Goal: Transaction & Acquisition: Obtain resource

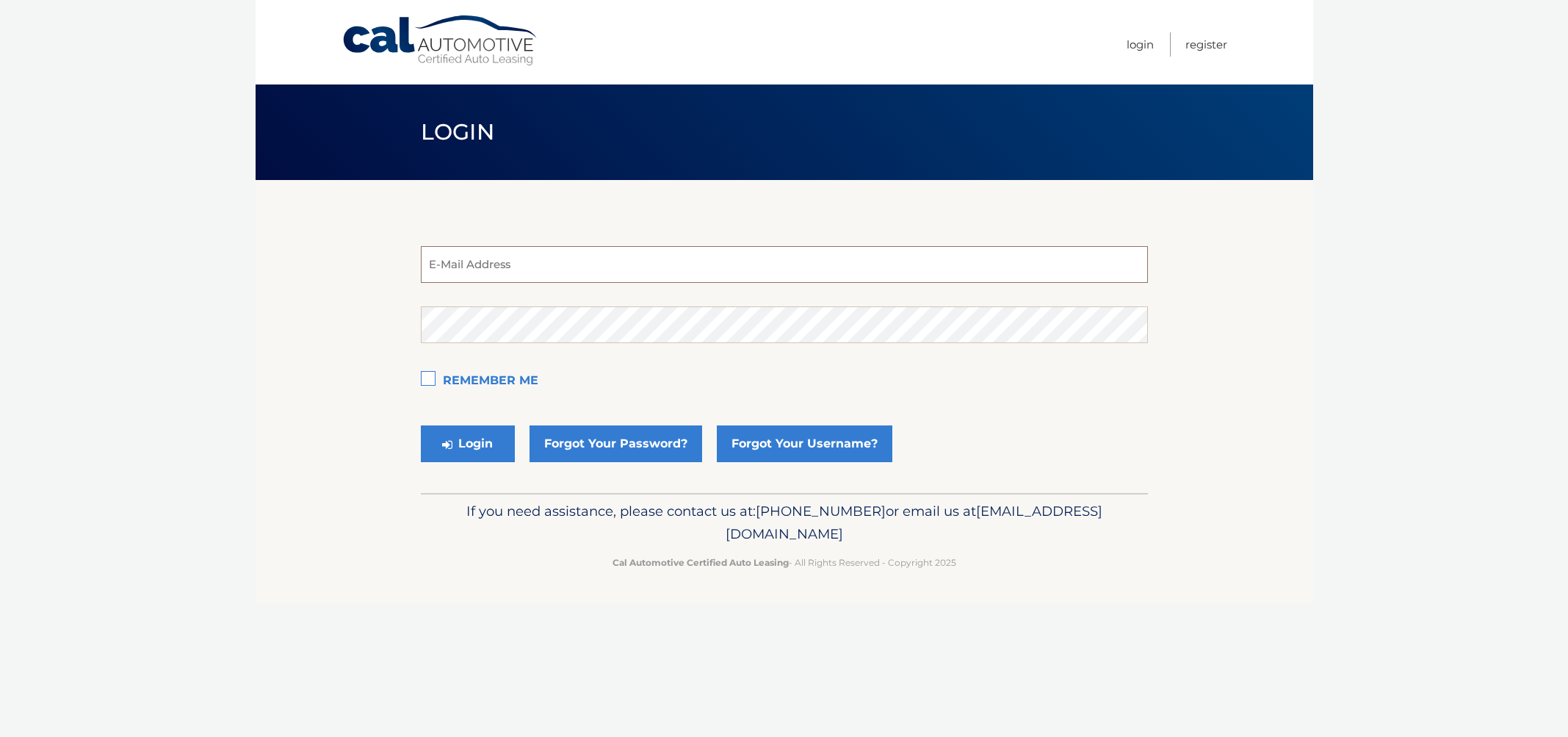
click at [533, 254] on input "email" at bounding box center [784, 264] width 727 height 36
drag, startPoint x: 333, startPoint y: 313, endPoint x: 367, endPoint y: 302, distance: 35.7
click at [333, 313] on section "E-Mail Address Password Remember Me Login Forgot Your Password? Forgot Your Use…" at bounding box center [784, 337] width 1057 height 313
click at [559, 262] on input "email" at bounding box center [784, 264] width 727 height 36
type input "estest@easternstandard.com"
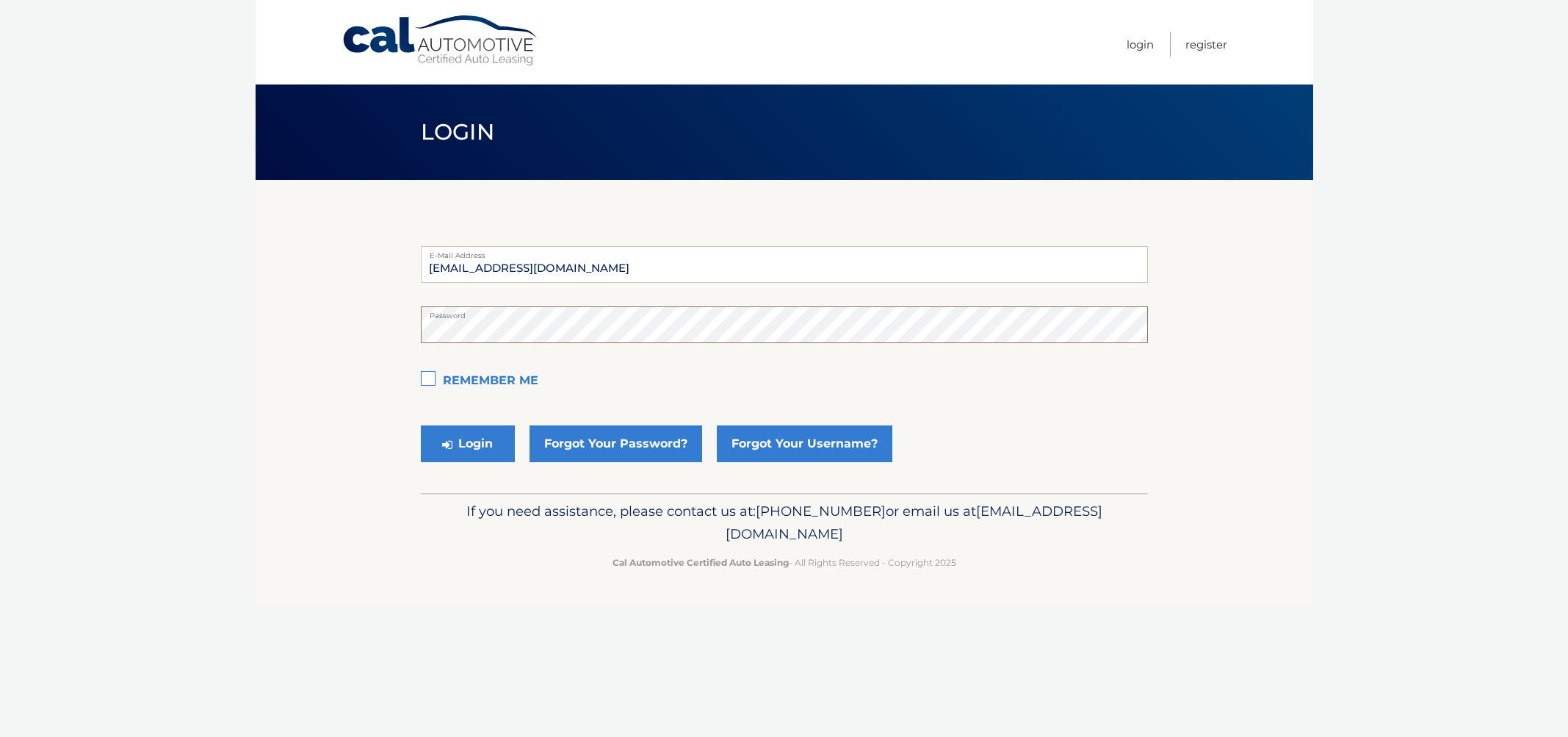
click at [421, 425] on button "Login" at bounding box center [467, 443] width 94 height 36
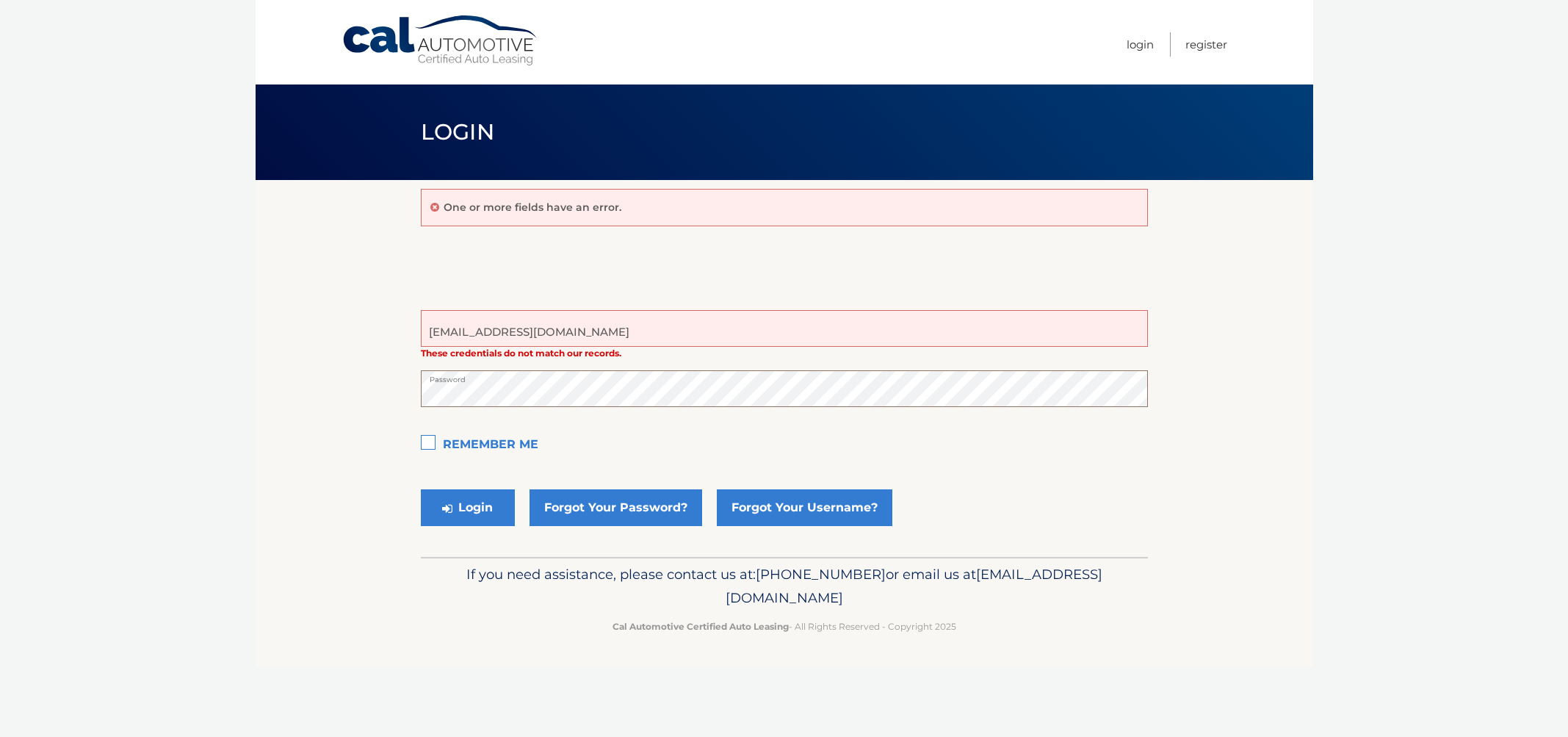
click at [421, 490] on button "Login" at bounding box center [467, 507] width 94 height 36
click at [443, 517] on button "Login" at bounding box center [467, 507] width 94 height 36
drag, startPoint x: 684, startPoint y: 322, endPoint x: 596, endPoint y: 340, distance: 89.8
click at [684, 322] on input "estest@easternstandard.com" at bounding box center [784, 328] width 727 height 36
click at [220, 366] on body "Cal Automotive Menu Login Register Login" at bounding box center [784, 368] width 1568 height 737
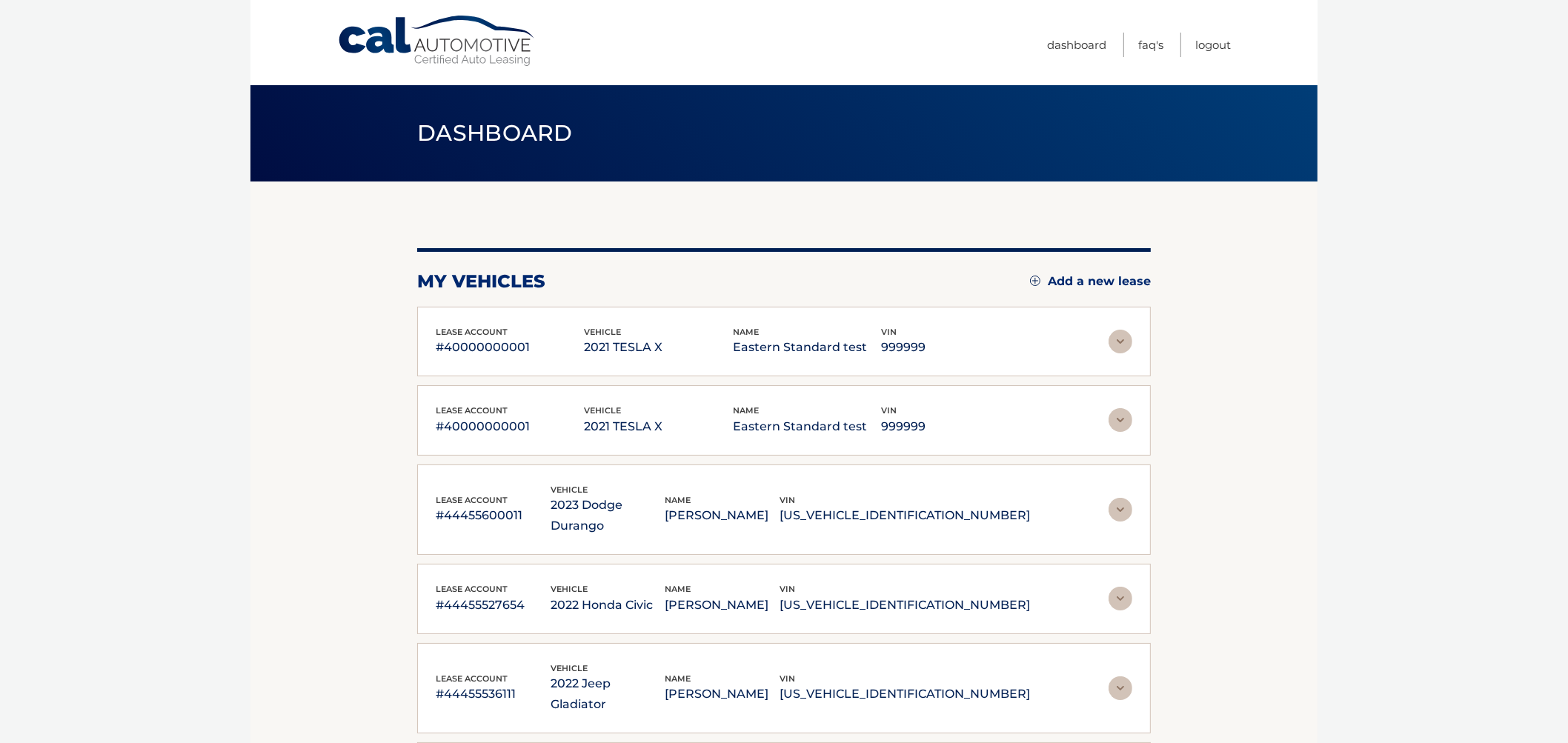
drag, startPoint x: 120, startPoint y: 217, endPoint x: 126, endPoint y: 219, distance: 6.3
click at [120, 219] on body "Cal Automotive Menu Dashboard FAQ's Logout" at bounding box center [784, 372] width 1568 height 743
click at [915, 368] on div "lease account #40000000001 vehicle 2021 TESLA X name Eastern Standard test vin …" at bounding box center [784, 342] width 734 height 70
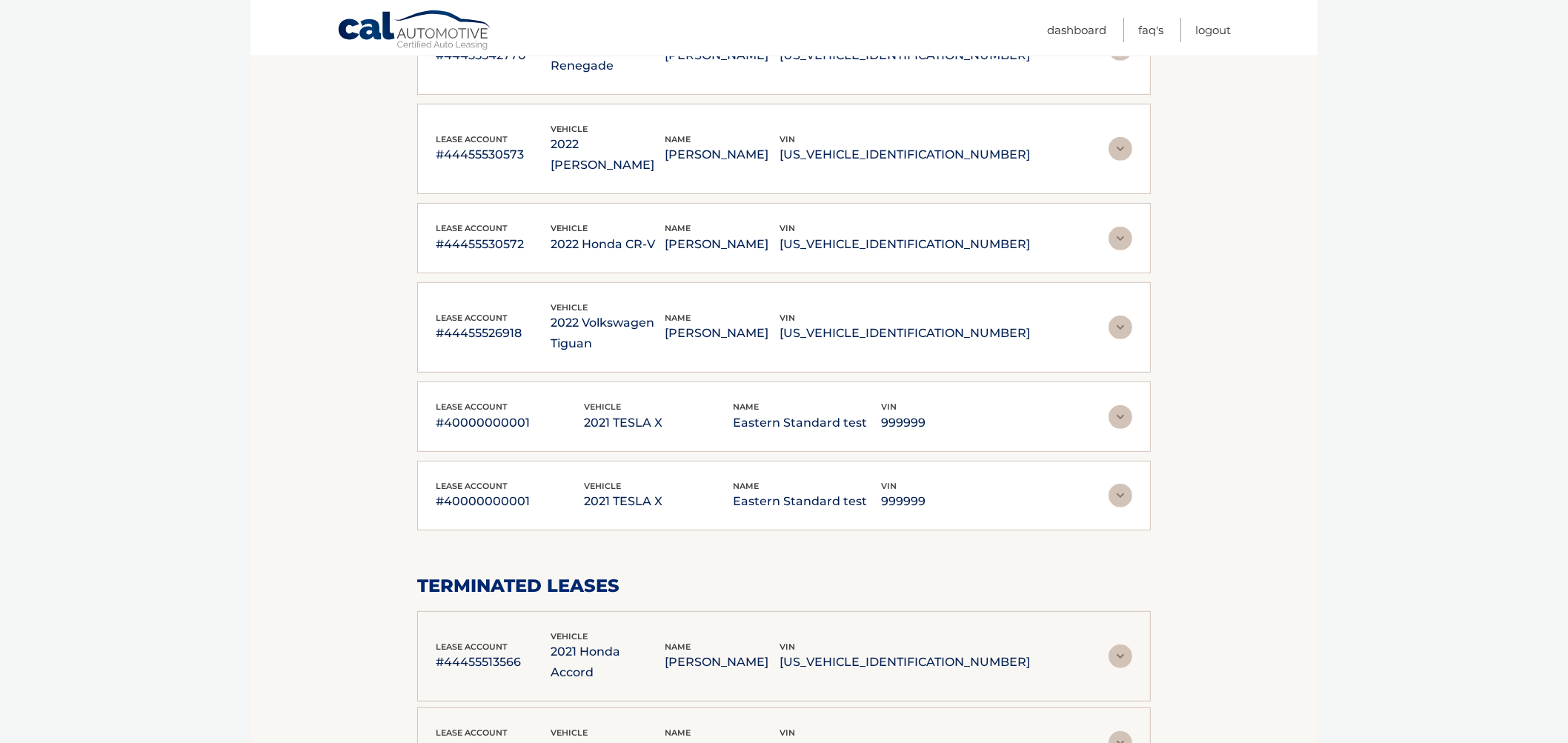
scroll to position [740, 0]
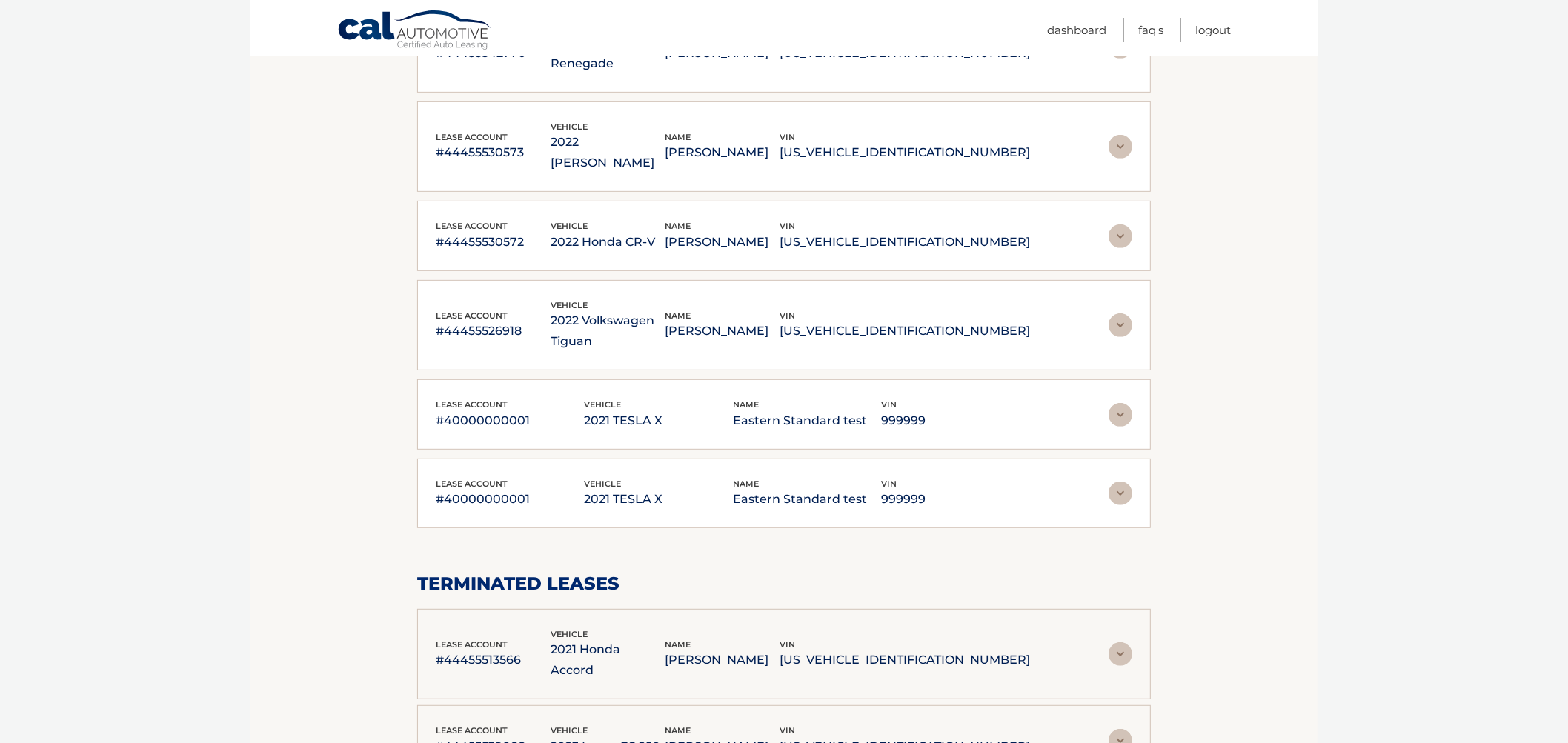
click at [1127, 482] on img at bounding box center [1121, 494] width 24 height 24
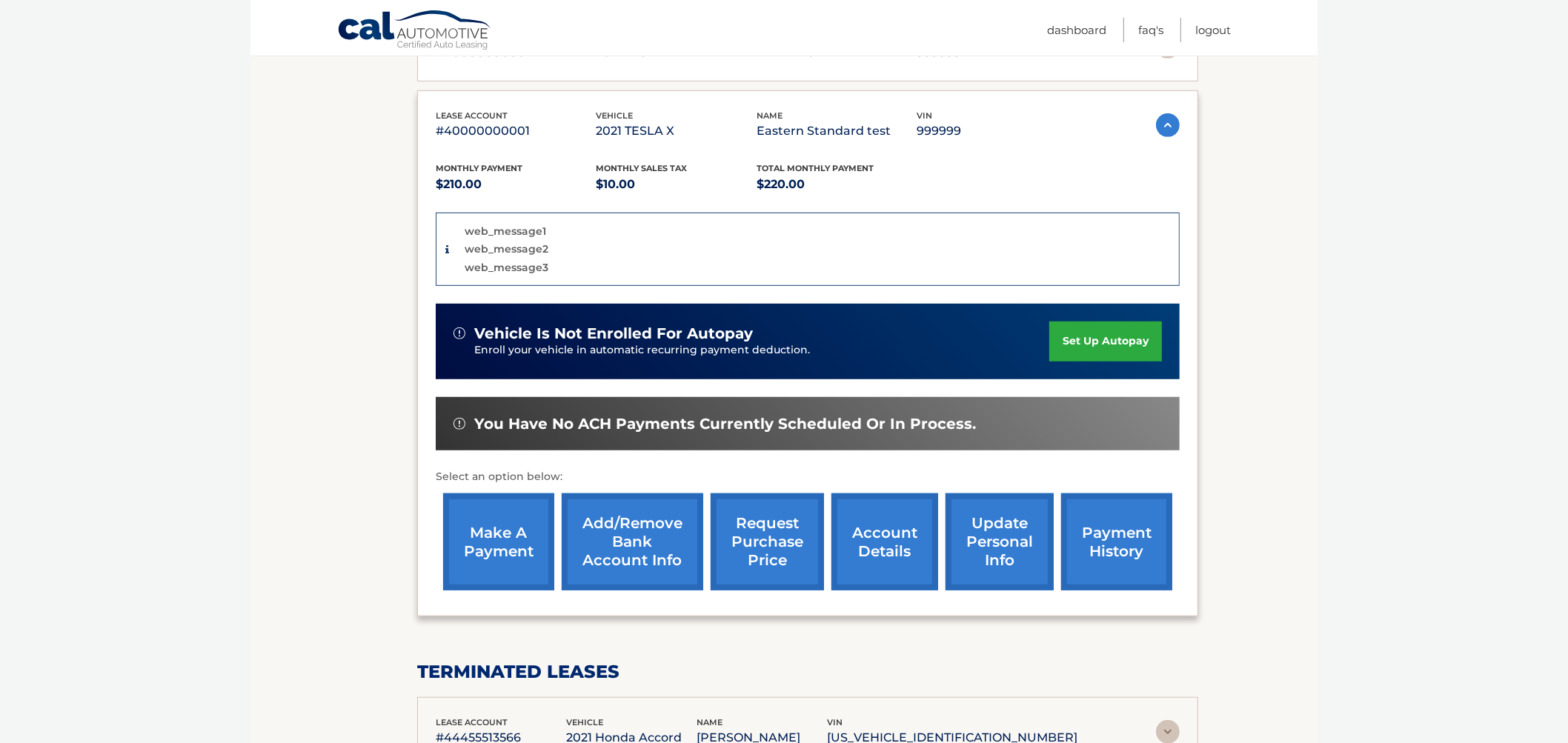
scroll to position [1111, 0]
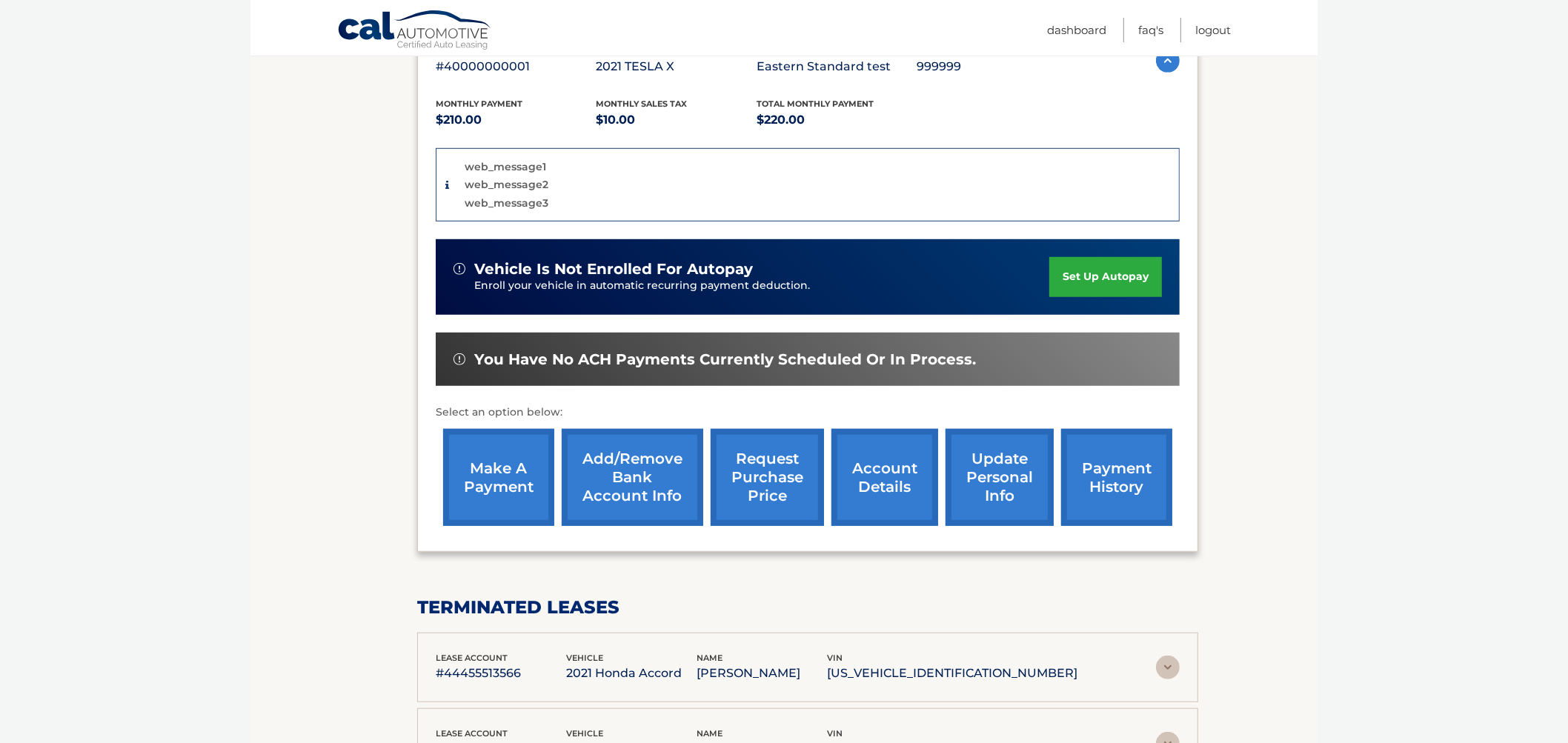
click at [774, 442] on link "request purchase price" at bounding box center [767, 477] width 114 height 97
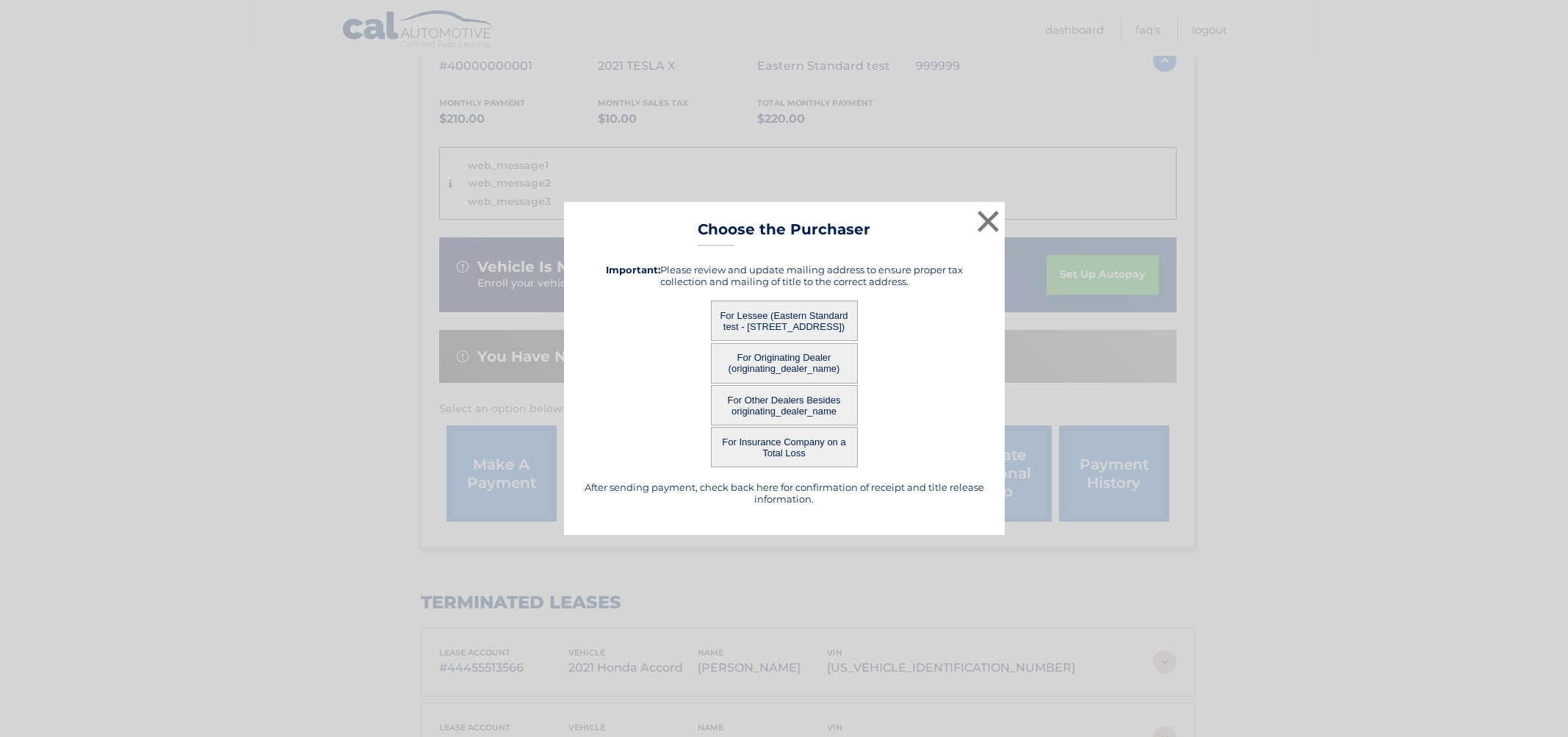
click at [753, 318] on button "For Lessee (Eastern Standard test - 123 ANY STREET, SARASOTA, FL 34249)" at bounding box center [784, 321] width 146 height 41
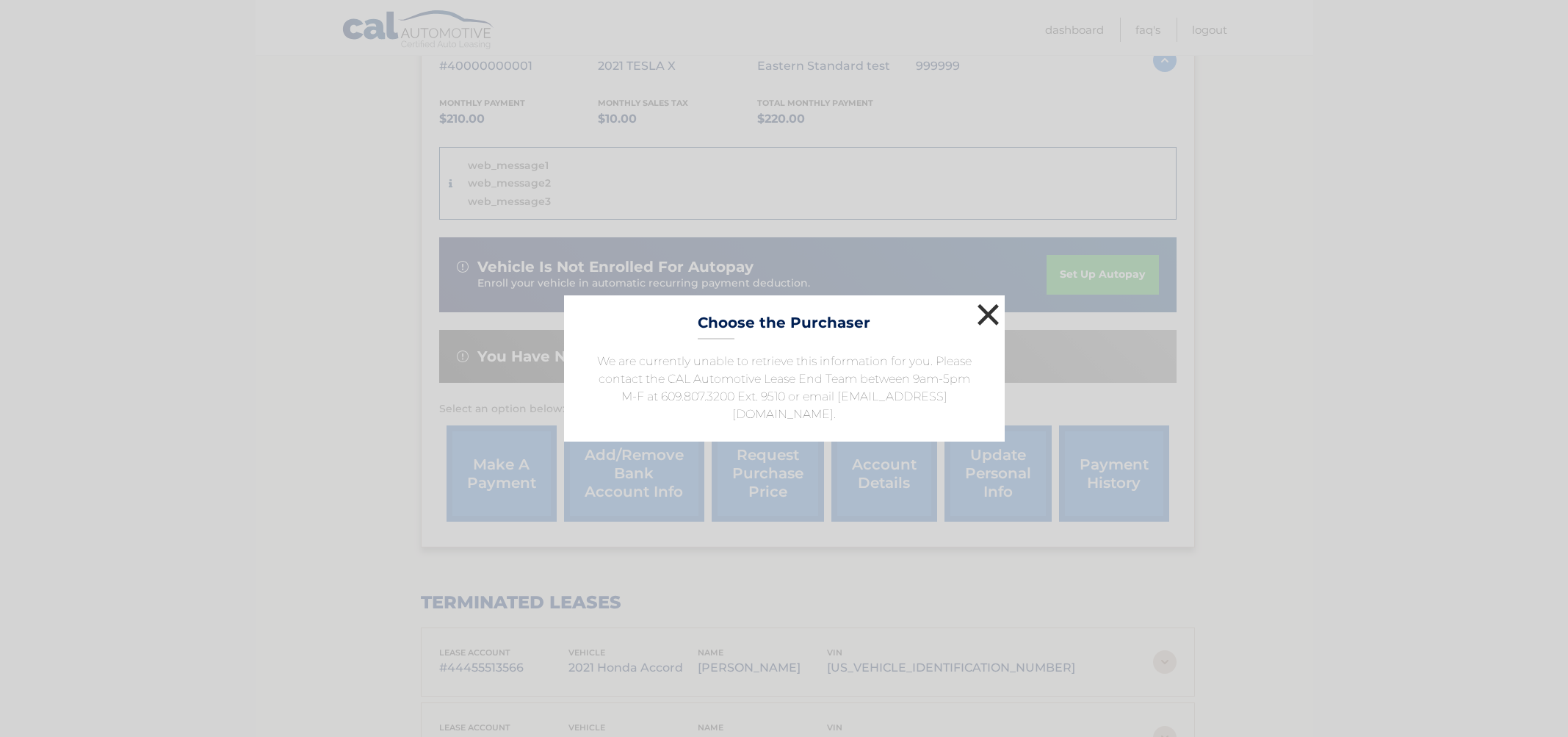
click at [999, 308] on button "×" at bounding box center [988, 314] width 30 height 30
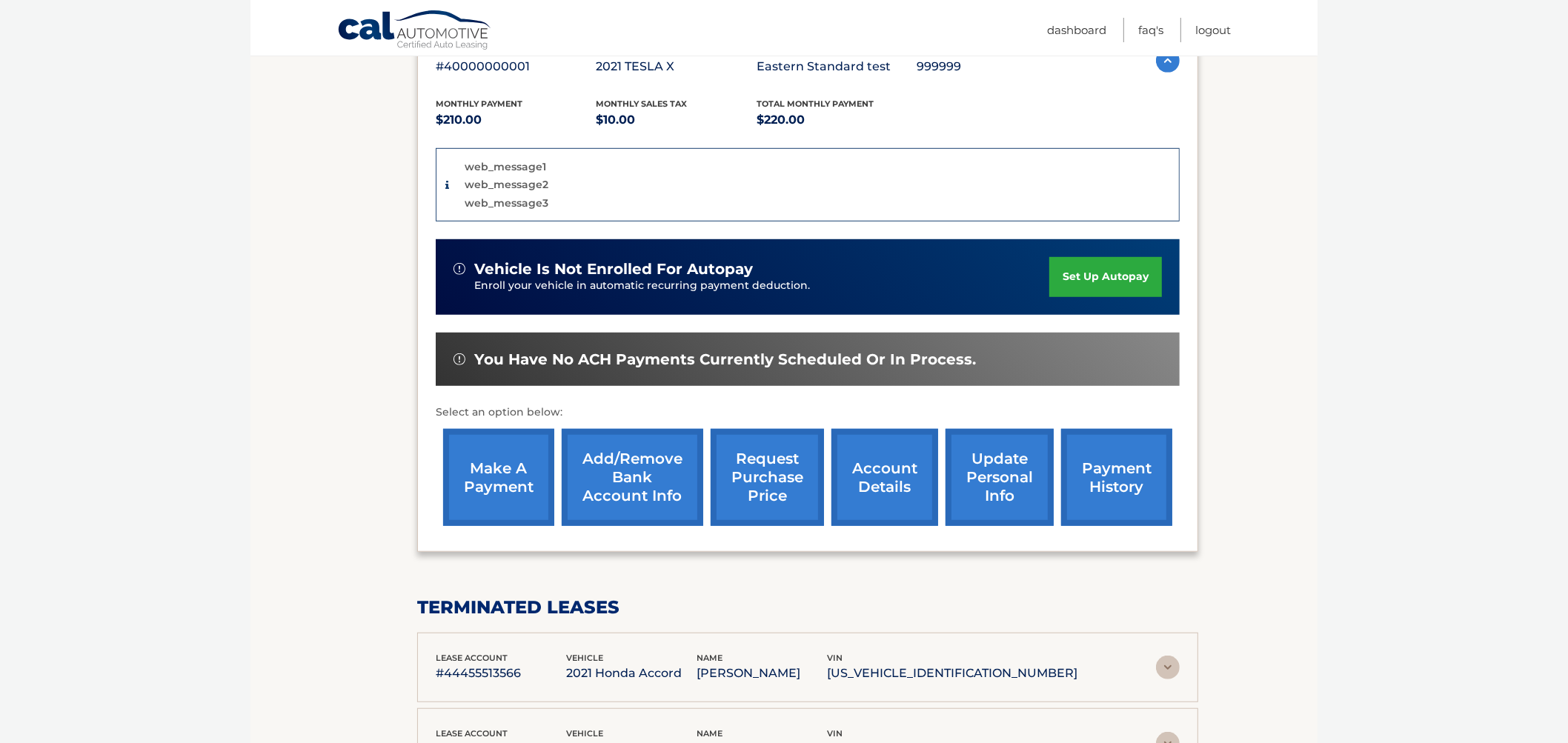
click at [756, 430] on link "request purchase price" at bounding box center [767, 477] width 114 height 97
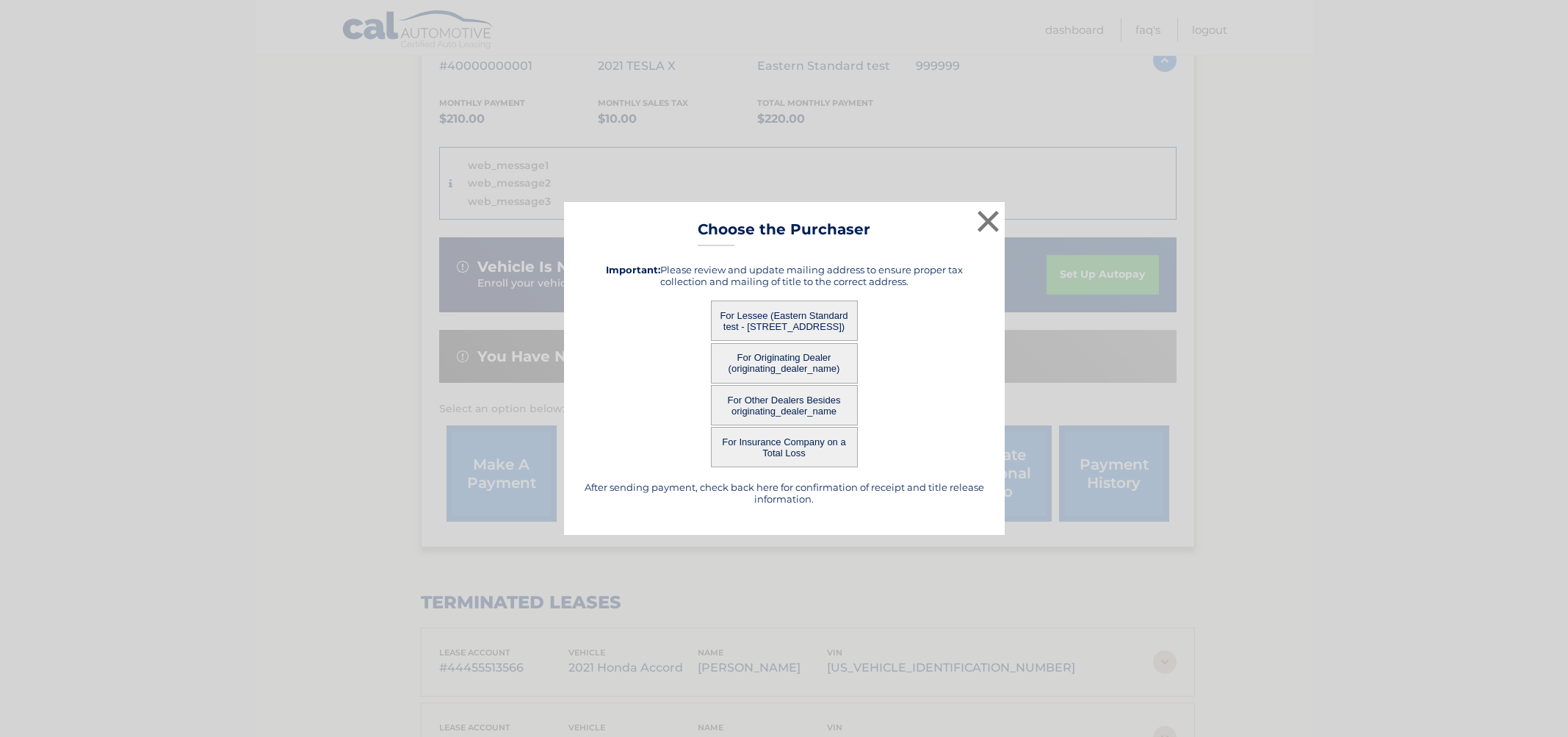
click at [749, 363] on button "For Originating Dealer (originating_dealer_name)" at bounding box center [784, 363] width 146 height 41
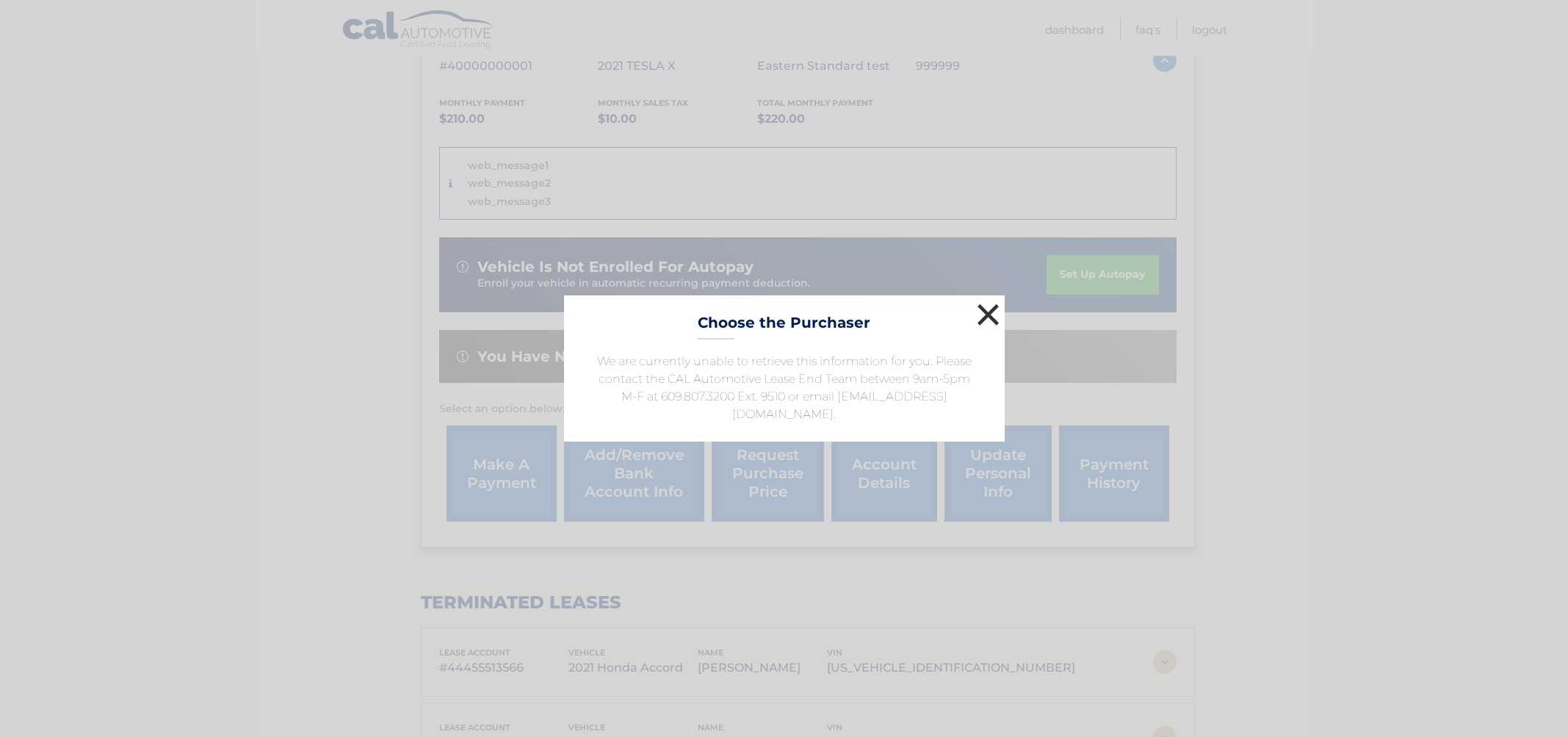
click at [980, 319] on button "×" at bounding box center [988, 314] width 30 height 30
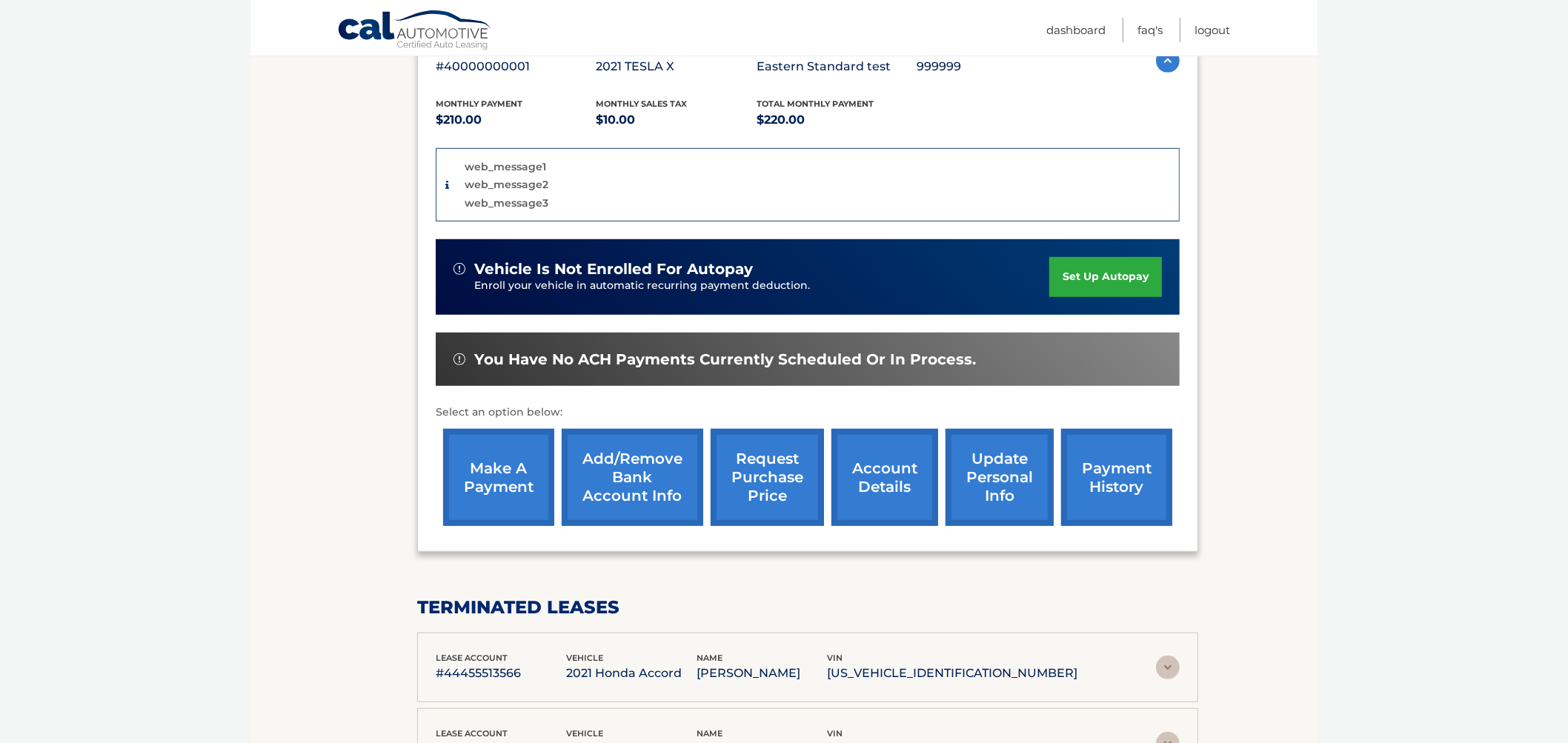
click at [769, 429] on link "request purchase price" at bounding box center [767, 477] width 114 height 97
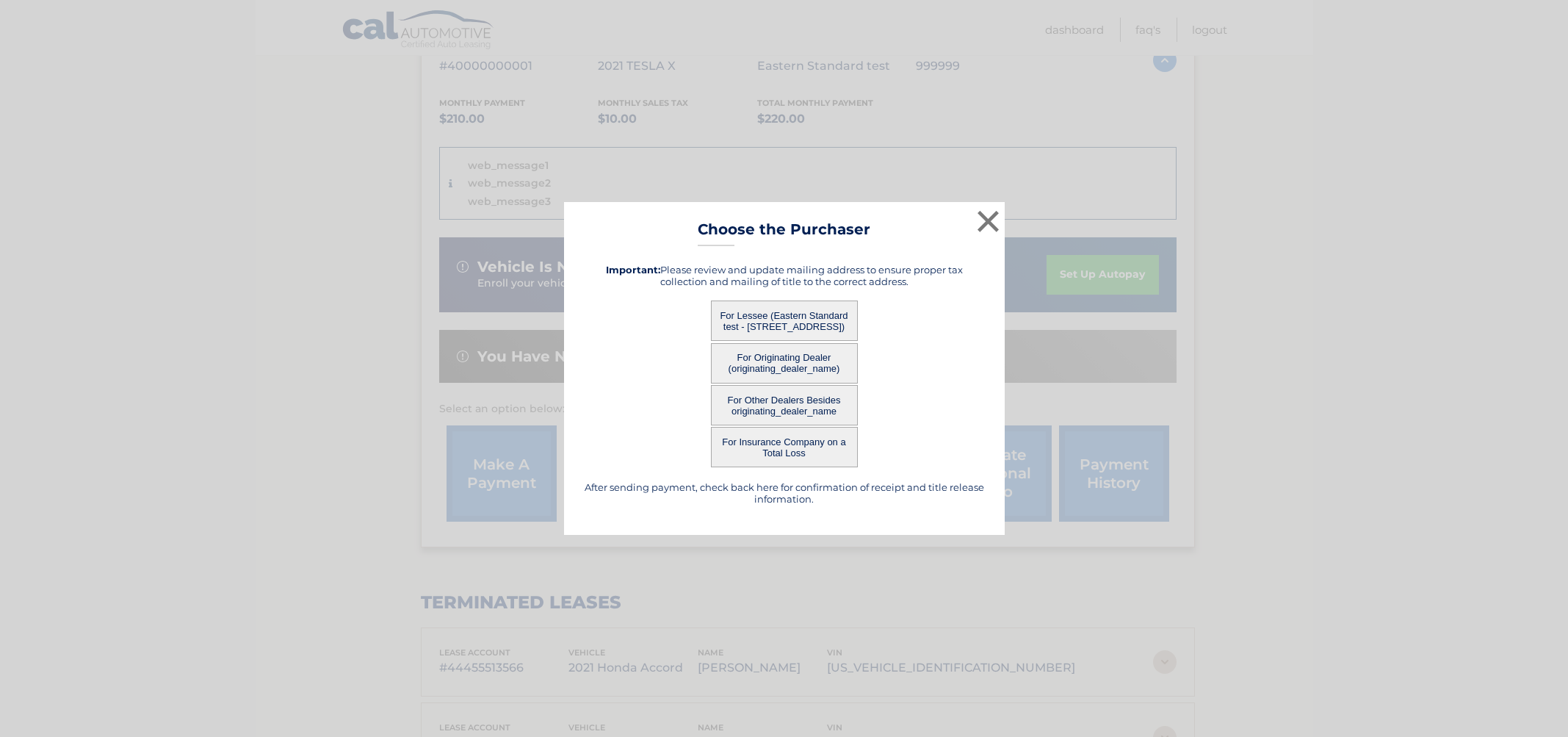
click at [767, 407] on button "For Other Dealers Besides originating_dealer_name" at bounding box center [784, 406] width 146 height 41
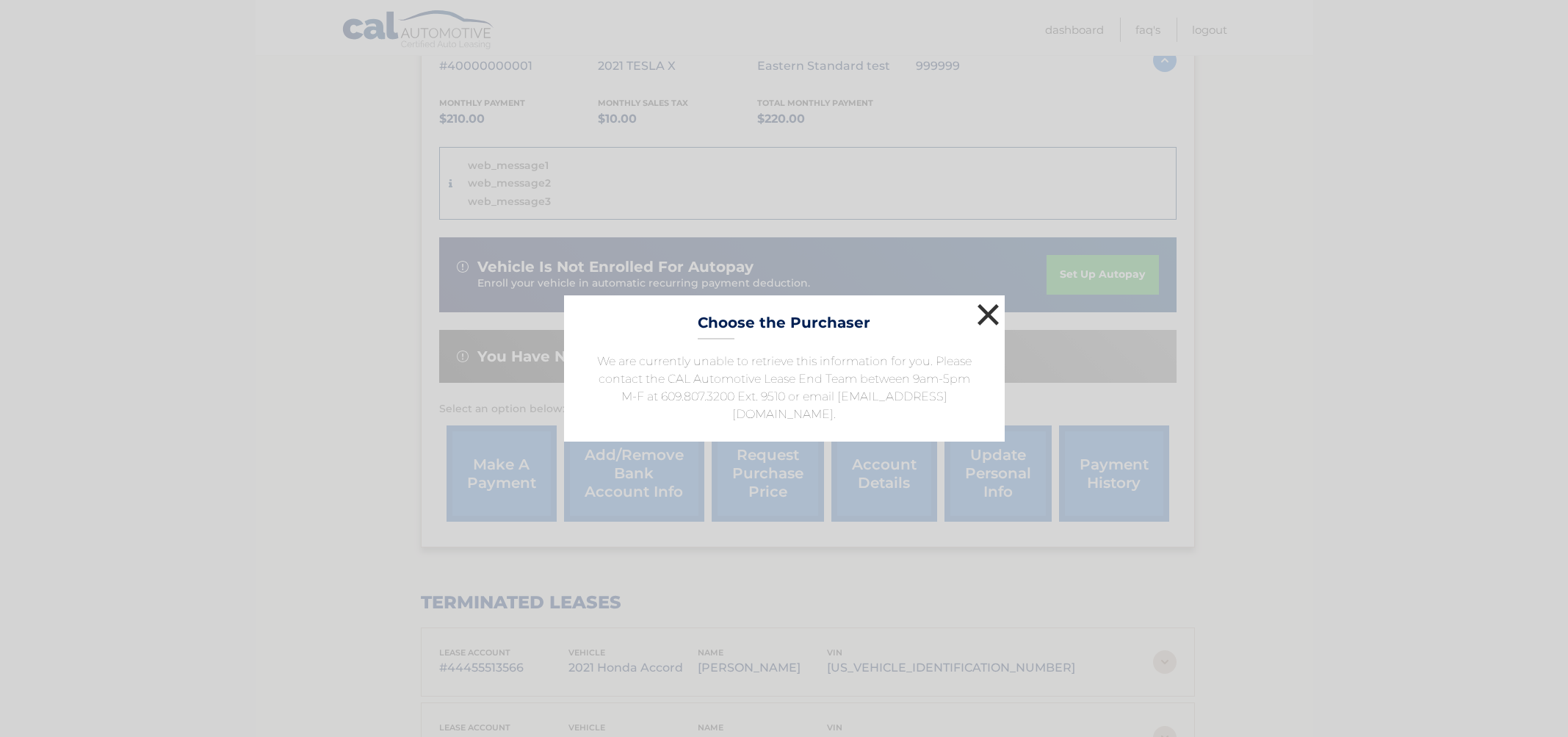
click at [997, 309] on button "×" at bounding box center [988, 314] width 30 height 30
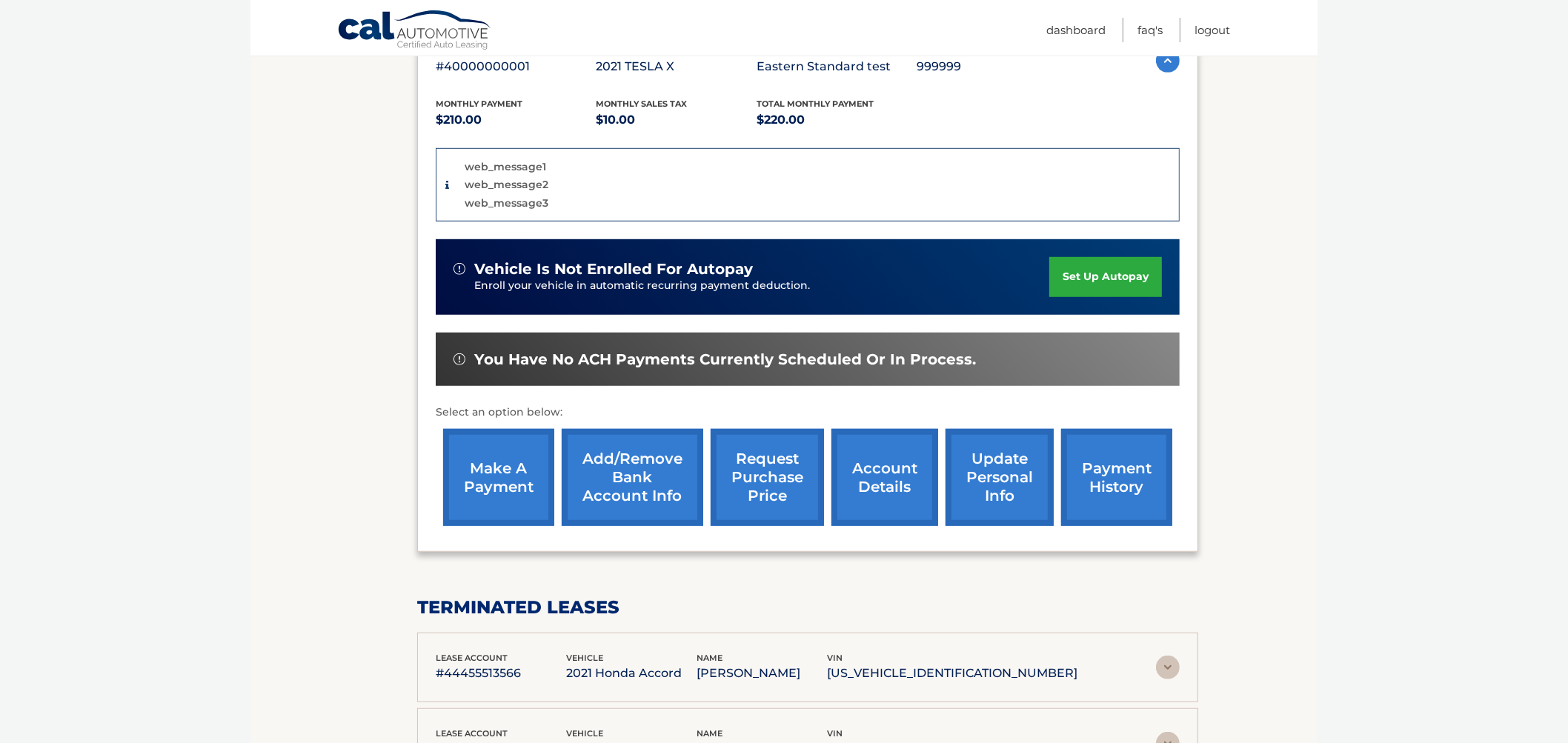
click at [766, 454] on link "request purchase price" at bounding box center [767, 477] width 114 height 97
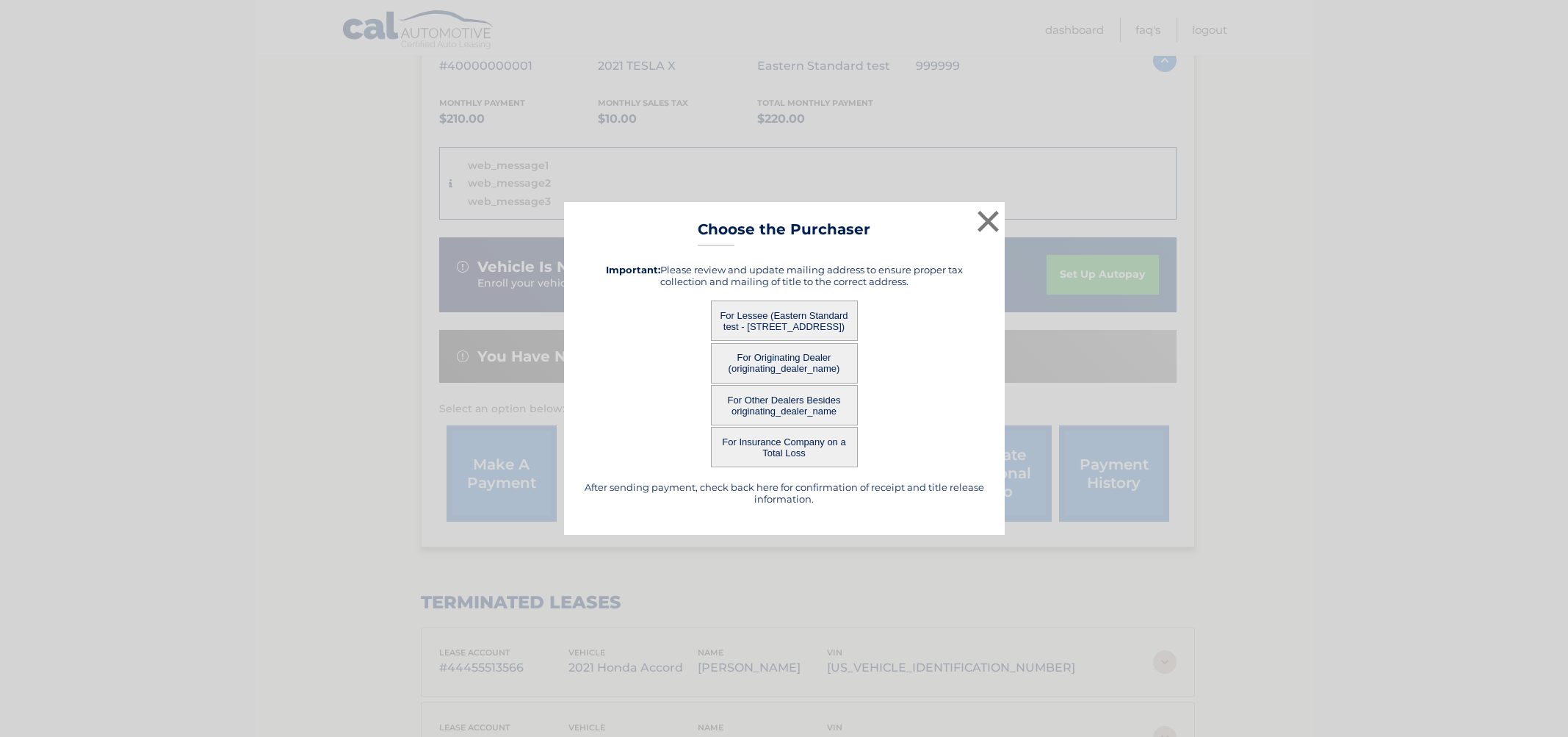
drag, startPoint x: 761, startPoint y: 452, endPoint x: 323, endPoint y: 441, distance: 438.1
click at [296, 442] on div "× Choose the Purchaser After sending payment, check back here for confirmation …" at bounding box center [784, 368] width 1556 height 333
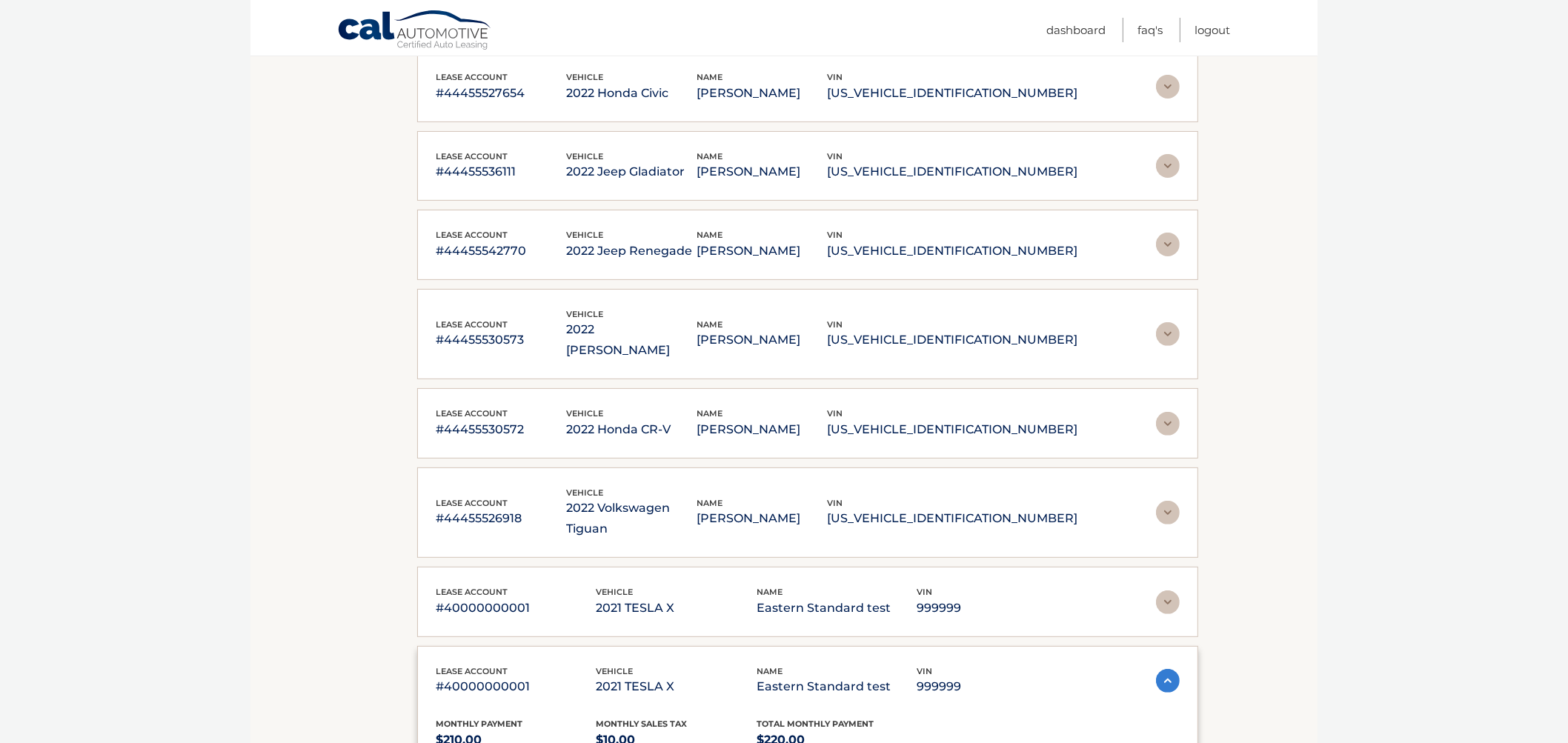
scroll to position [463, 0]
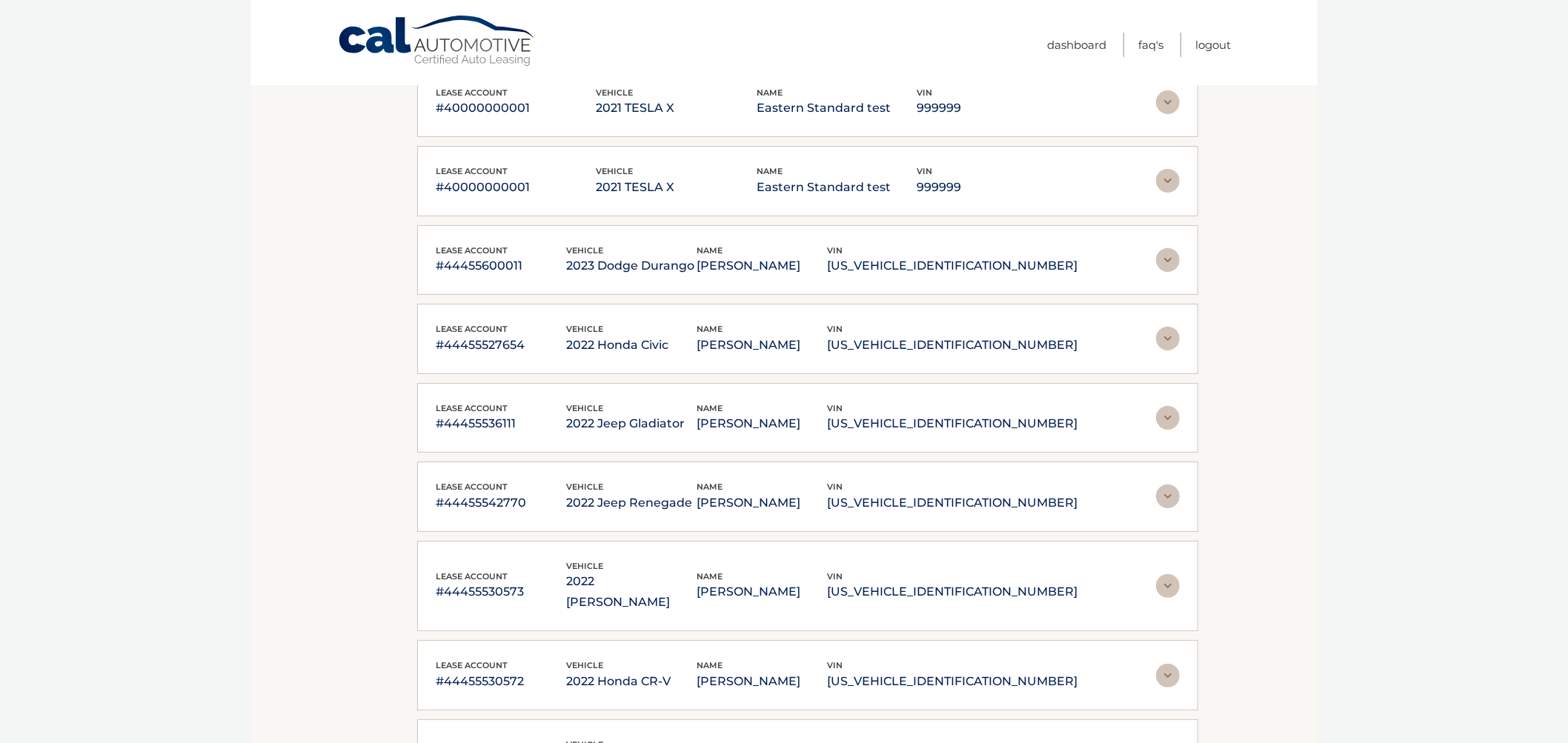
scroll to position [0, 0]
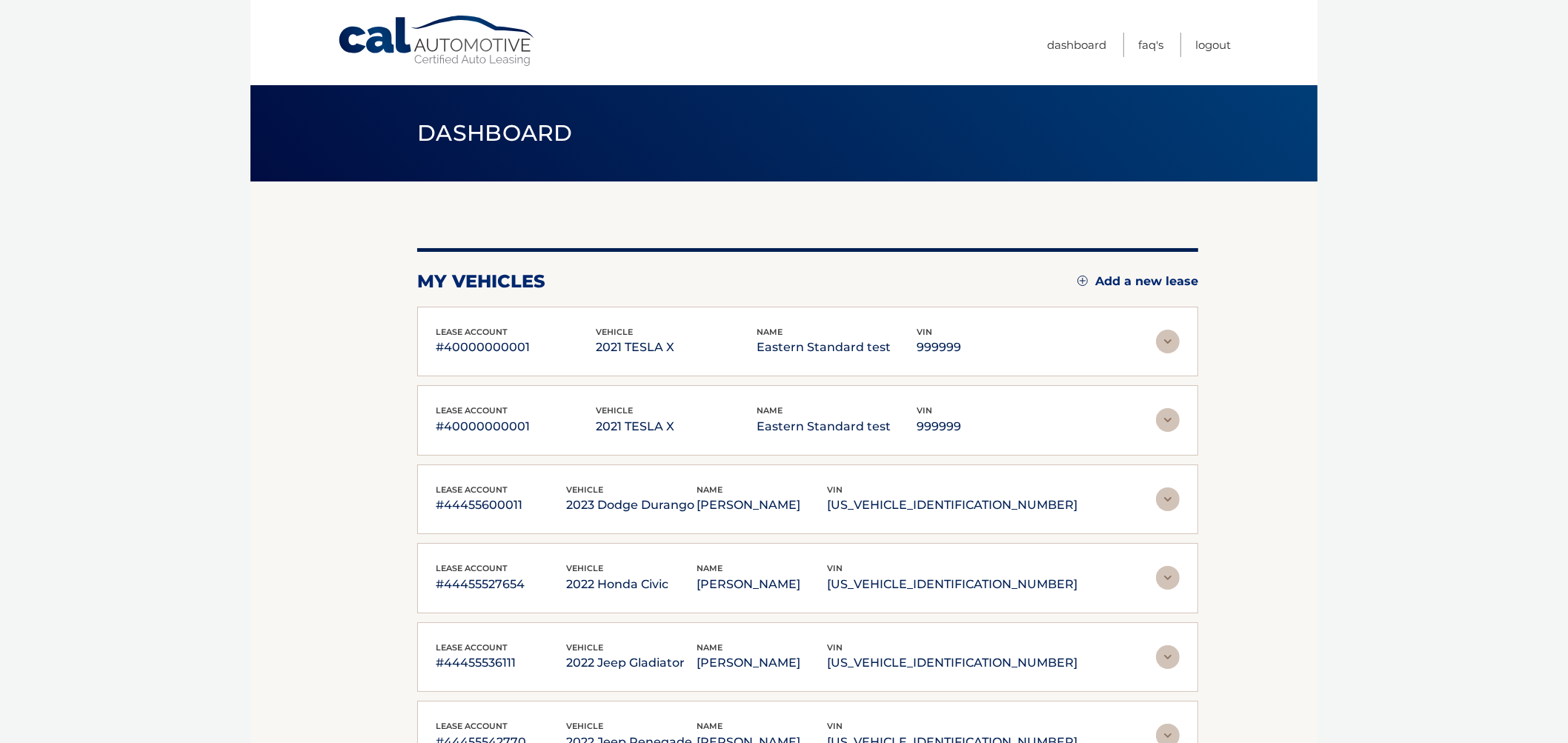
click at [1162, 338] on img at bounding box center [1168, 342] width 24 height 24
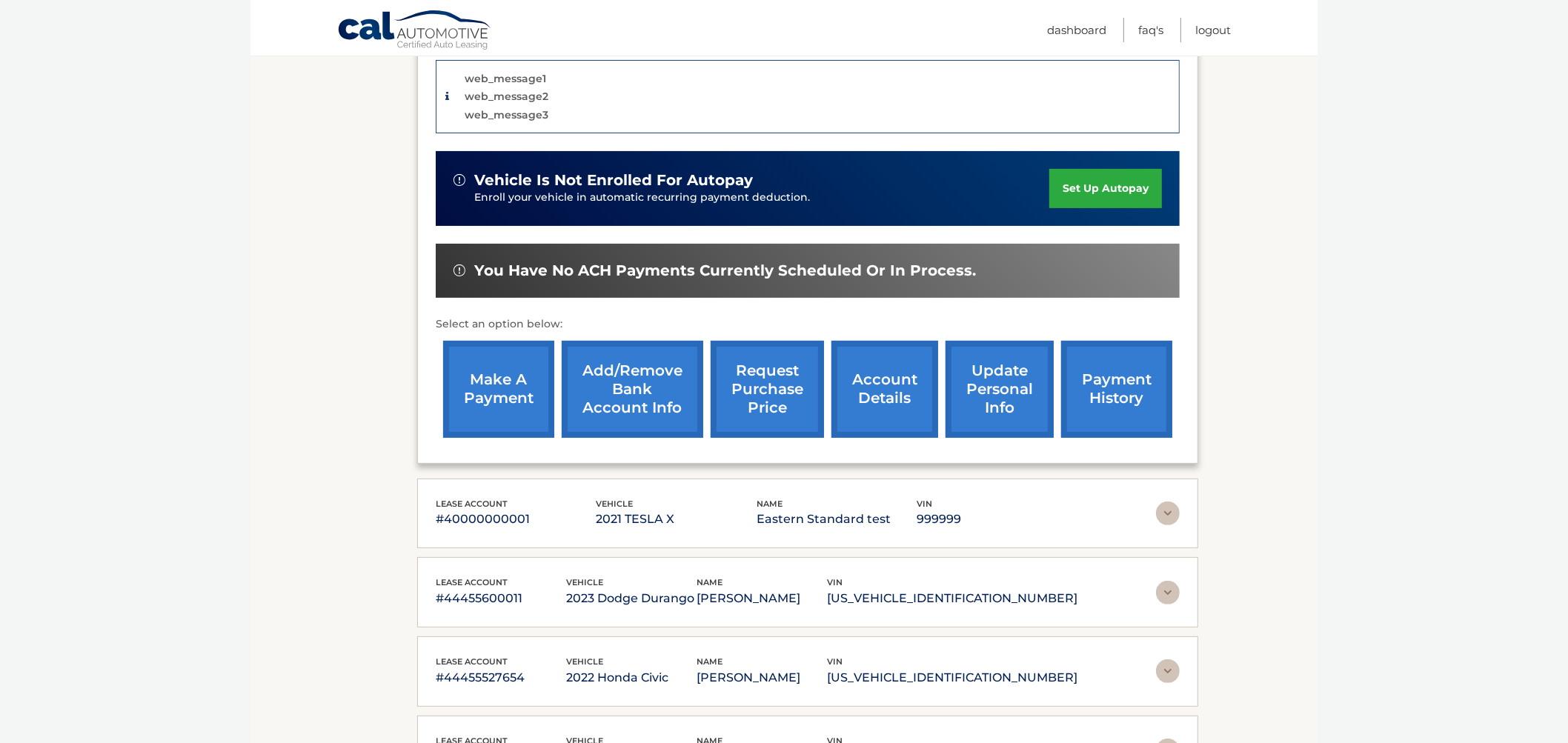
scroll to position [371, 0]
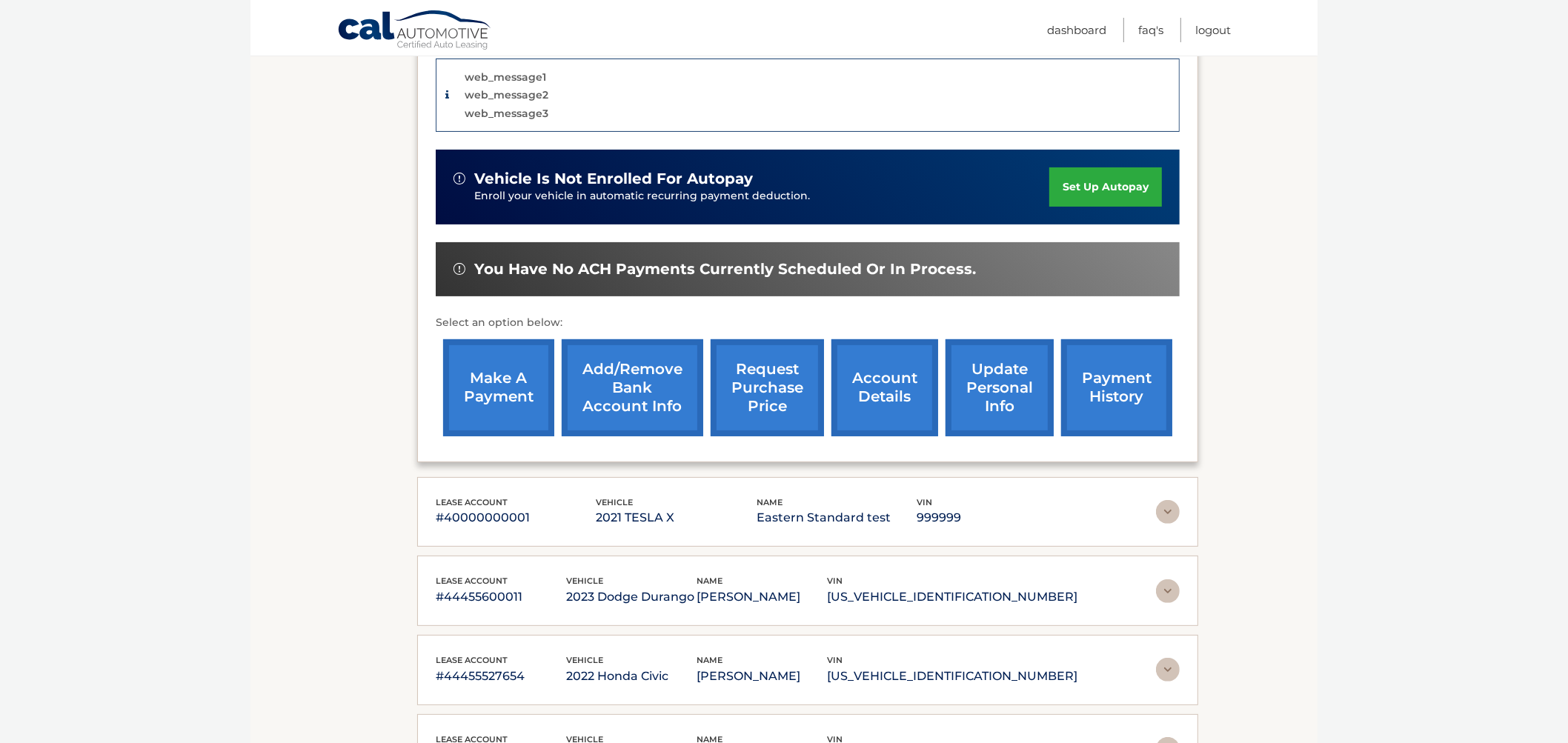
click at [757, 372] on link "request purchase price" at bounding box center [767, 388] width 114 height 97
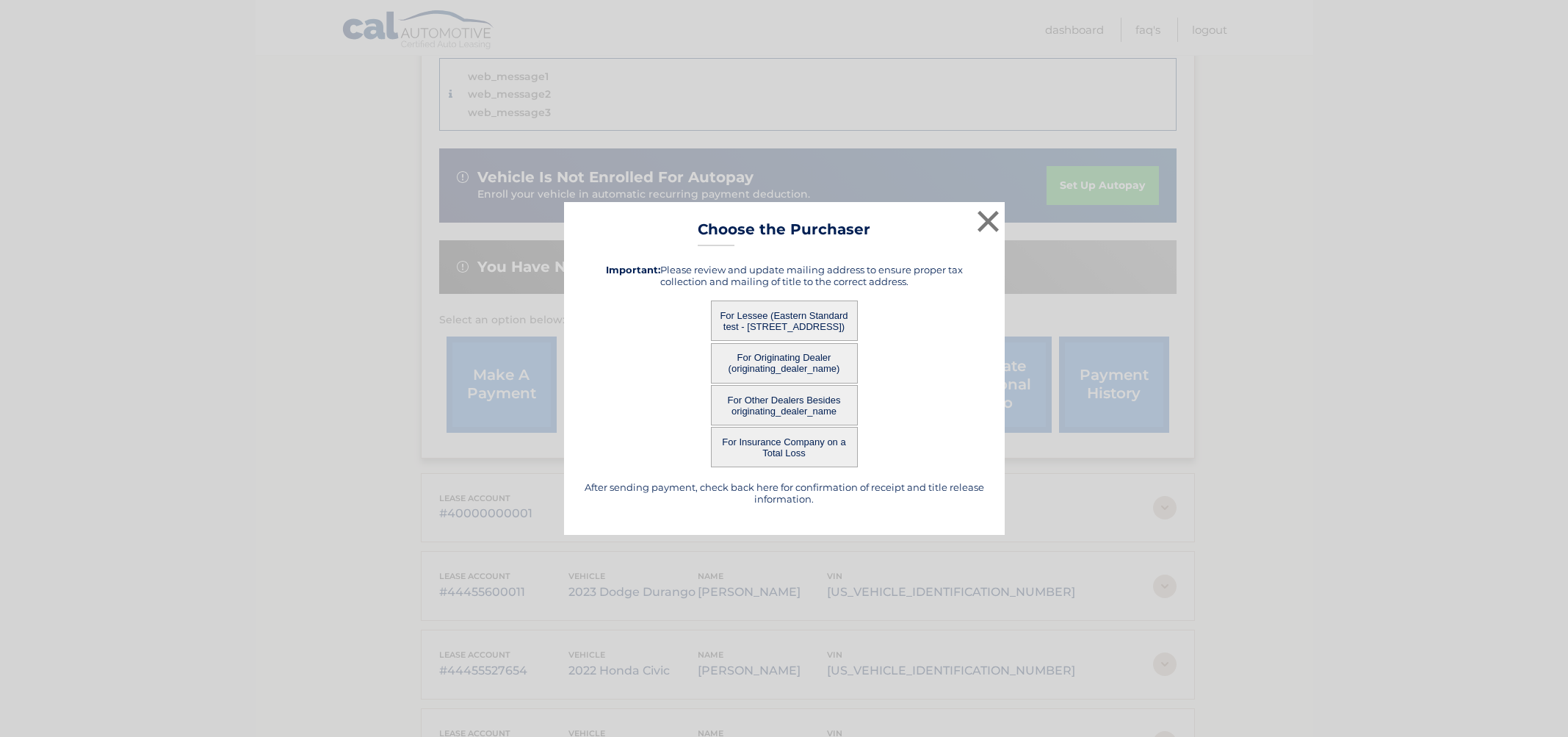
click at [742, 316] on button "For Lessee (Eastern Standard test - 123 ANY STREET, SARASOTA, FL 34249)" at bounding box center [784, 321] width 146 height 41
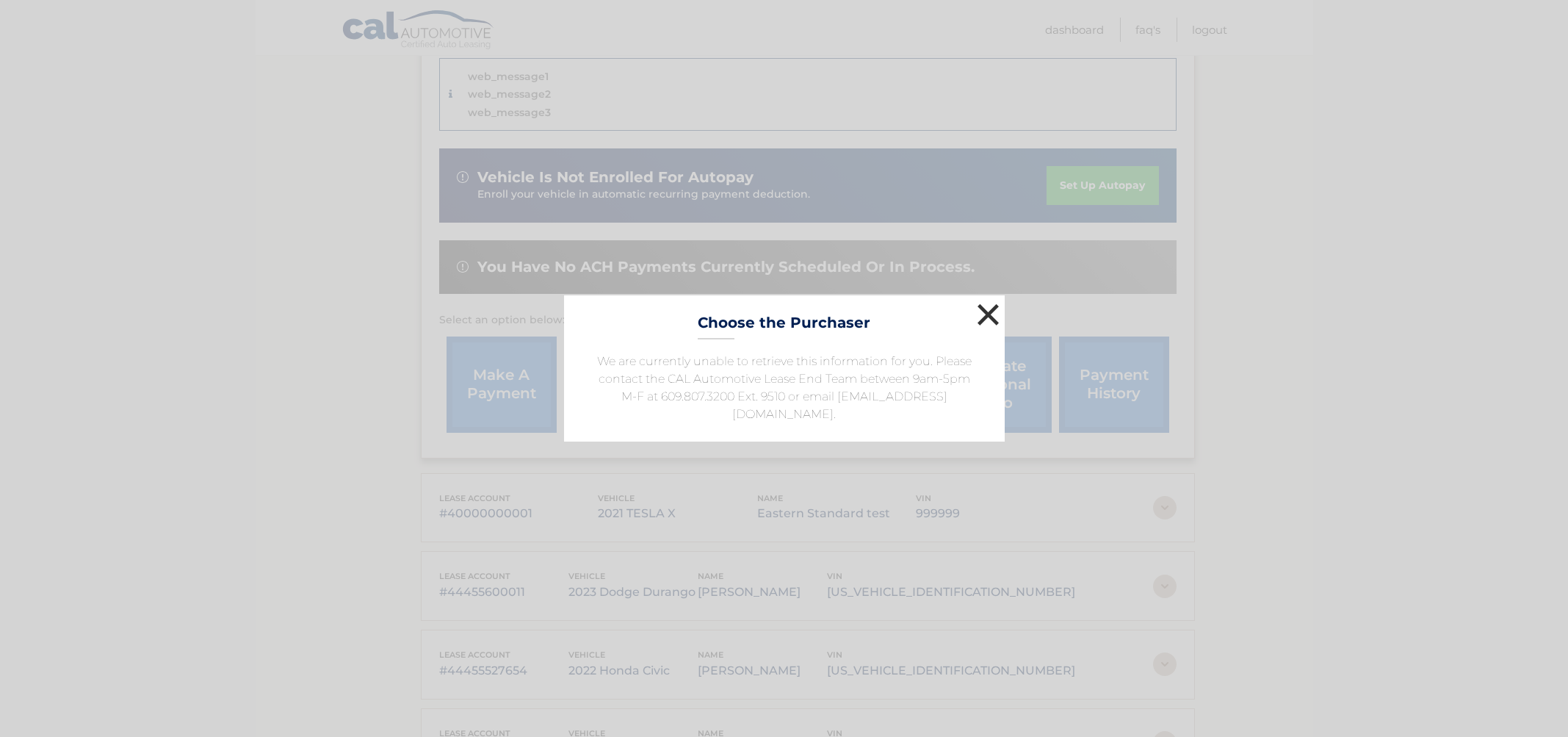
click at [974, 302] on button "×" at bounding box center [988, 314] width 30 height 30
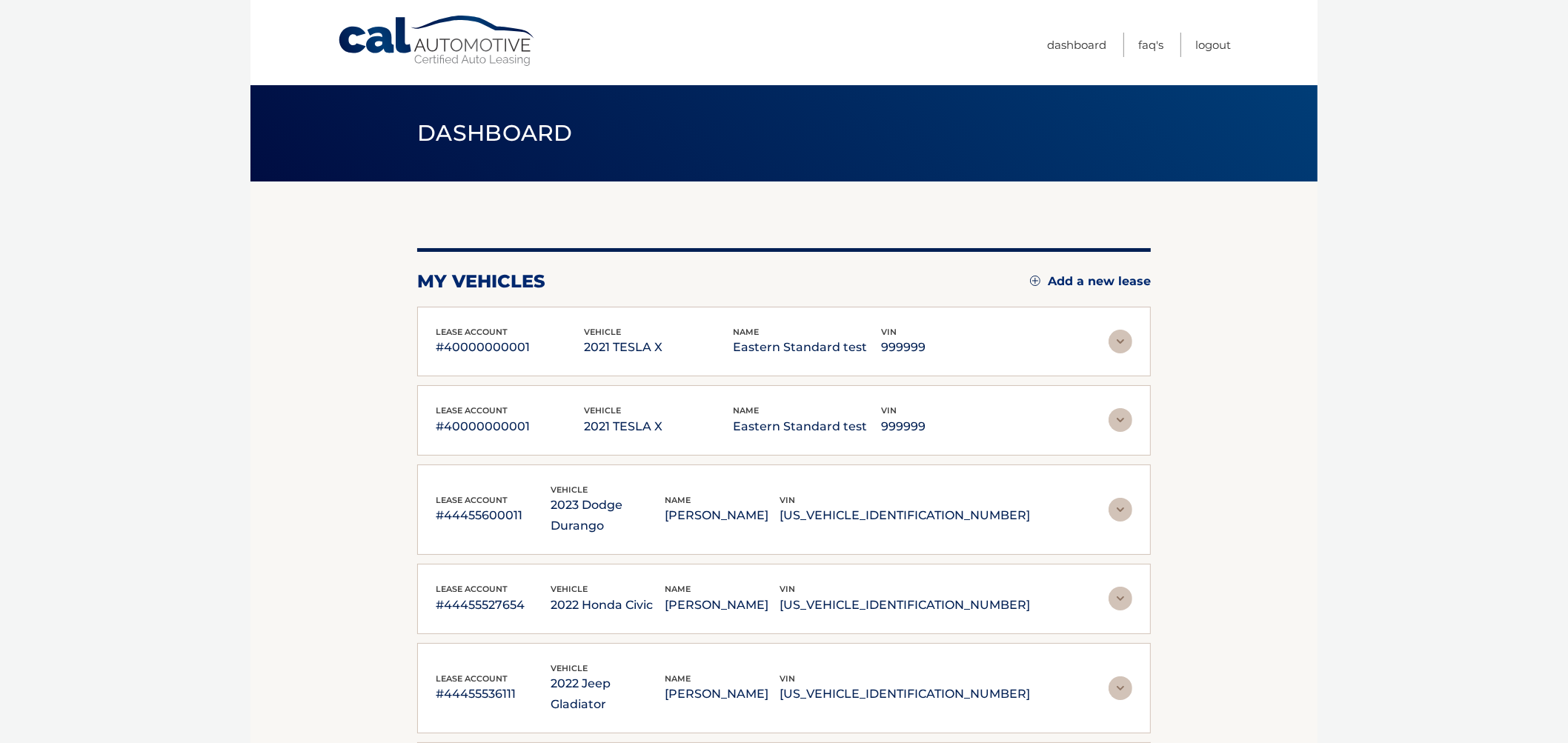
drag, startPoint x: 534, startPoint y: 453, endPoint x: 795, endPoint y: 450, distance: 261.0
click at [534, 453] on div "lease account #40000000001 vehicle 2021 TESLA X name Eastern Standard test vin …" at bounding box center [784, 420] width 734 height 70
click at [1147, 416] on div "lease account #40000000001 vehicle 2021 TESLA X name Eastern Standard test vin …" at bounding box center [784, 420] width 734 height 70
click at [1119, 415] on img at bounding box center [1121, 420] width 24 height 24
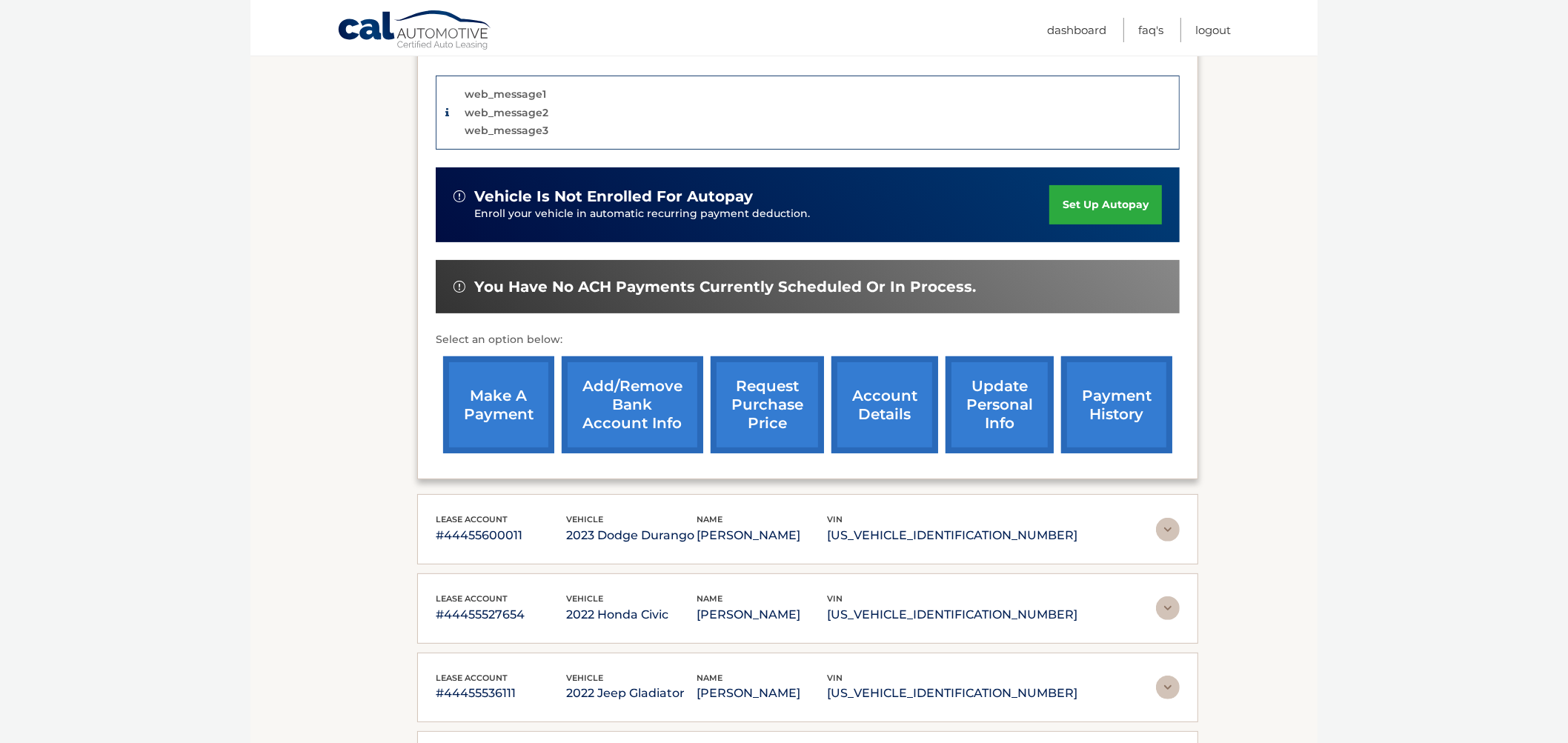
scroll to position [463, 0]
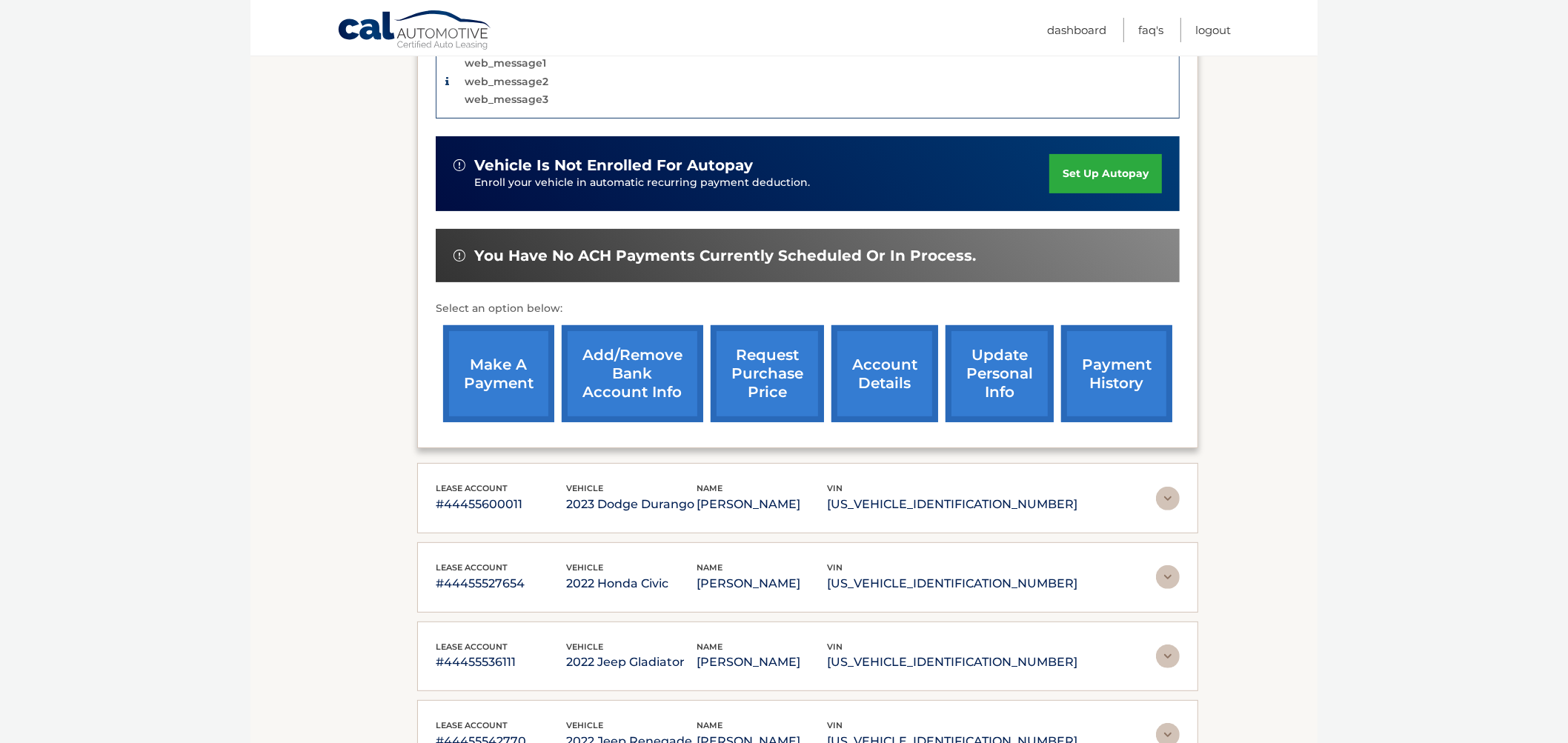
click at [750, 366] on link "request purchase price" at bounding box center [767, 374] width 114 height 97
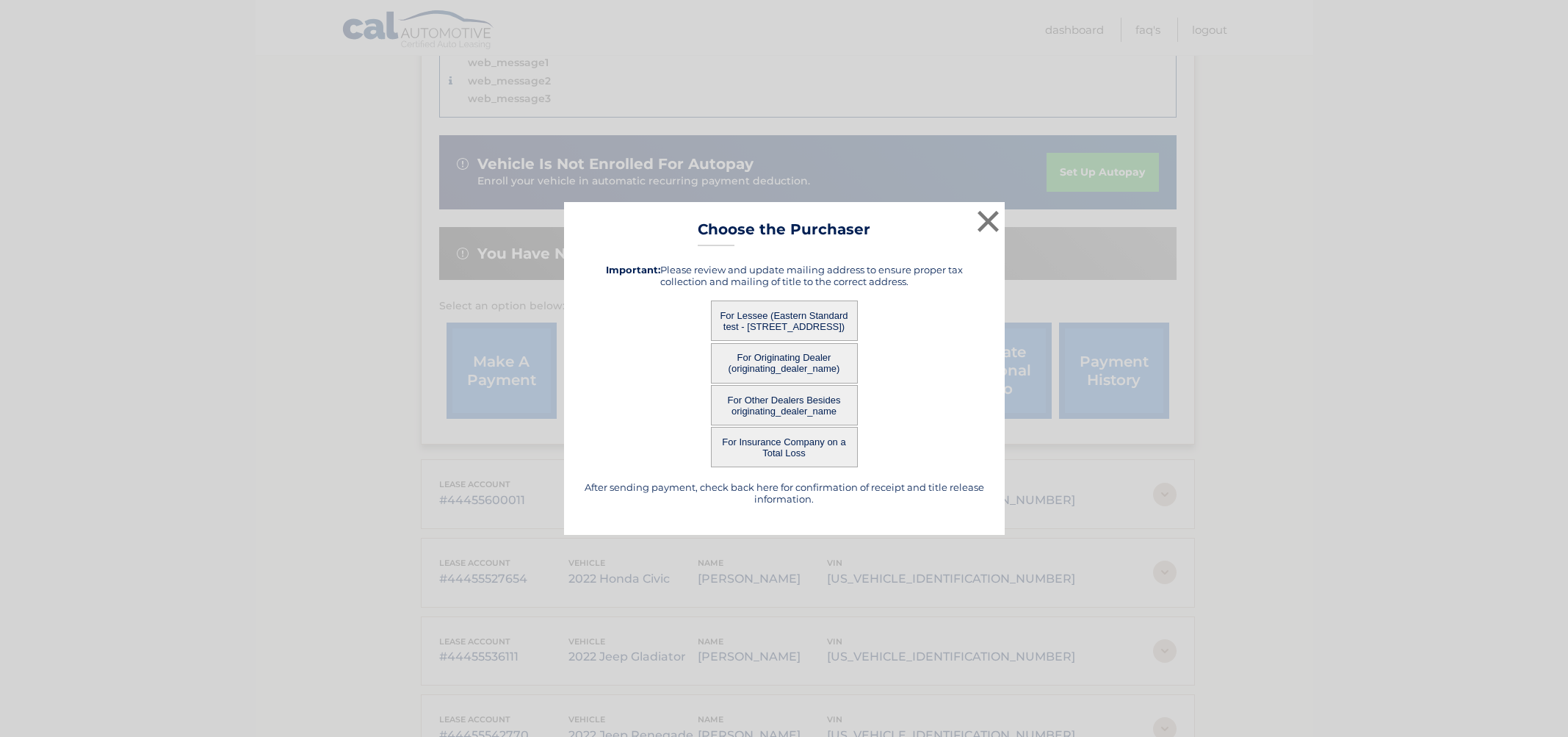
click at [767, 327] on button "For Lessee (Eastern Standard test - 123 ANY STREET, SARASOTA, FL 34249)" at bounding box center [784, 321] width 146 height 41
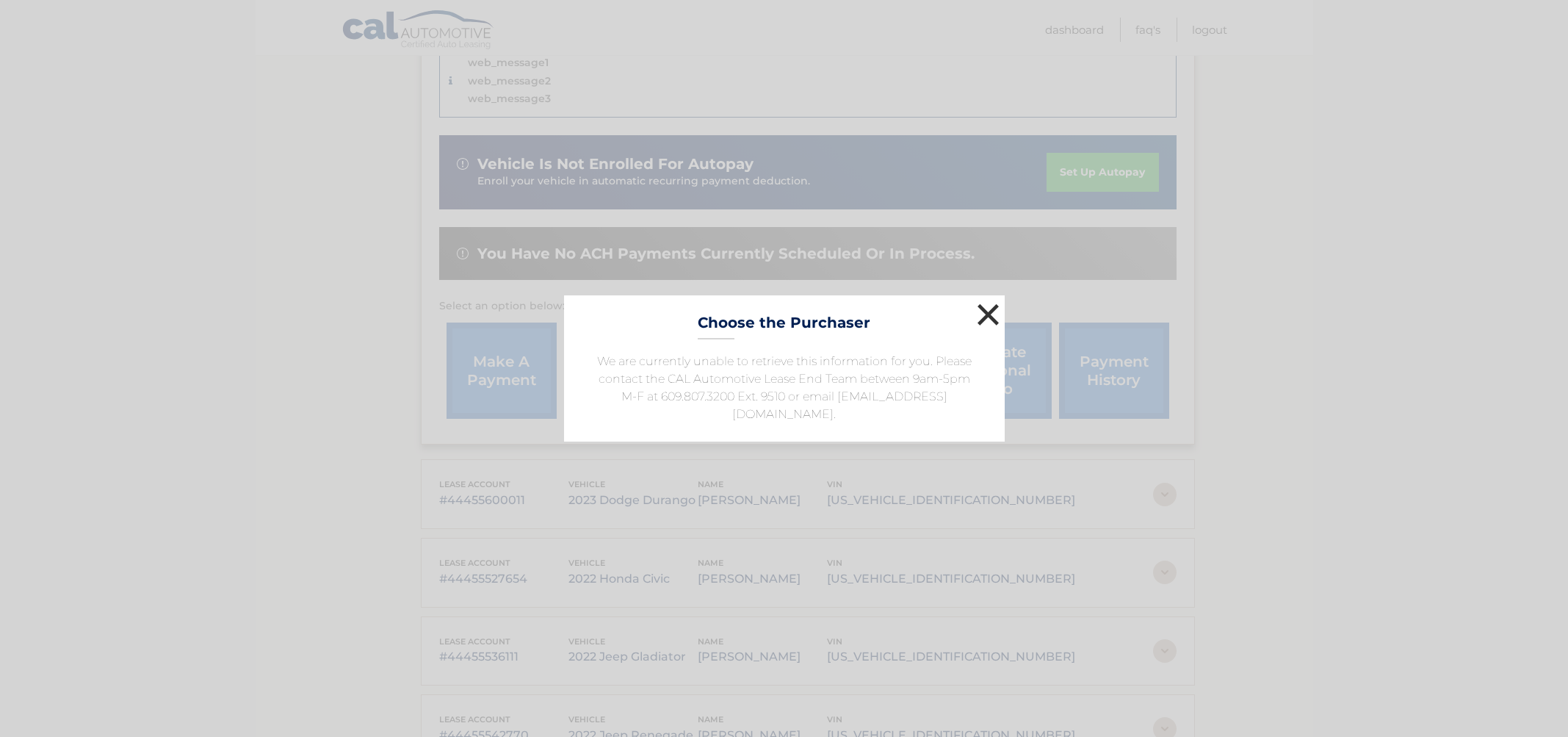
click at [975, 313] on button "×" at bounding box center [988, 314] width 30 height 30
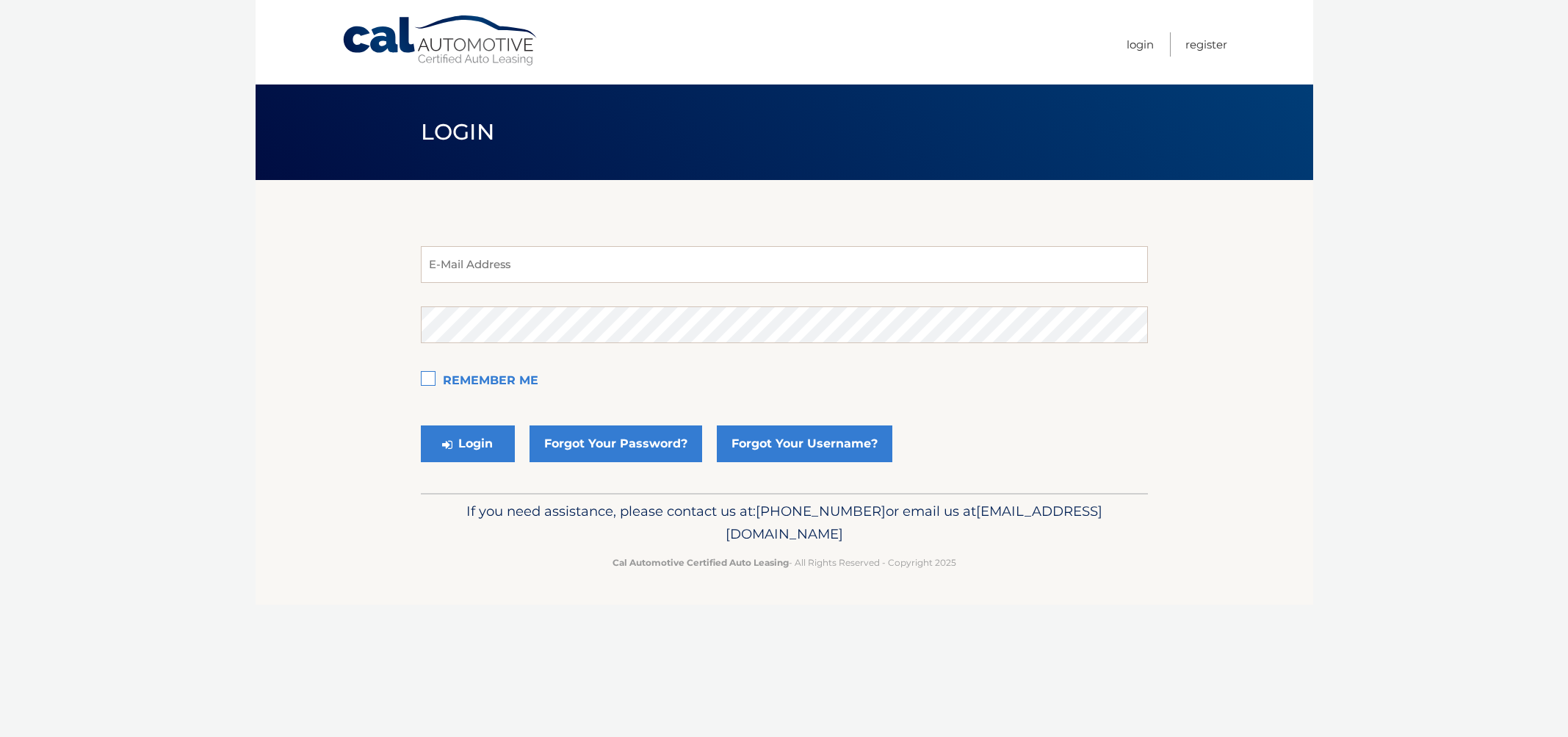
click at [329, 263] on section "E-Mail Address Password Remember Me Login Forgot Your Password? Forgot Your Use…" at bounding box center [784, 337] width 1057 height 313
